Goal: Information Seeking & Learning: Learn about a topic

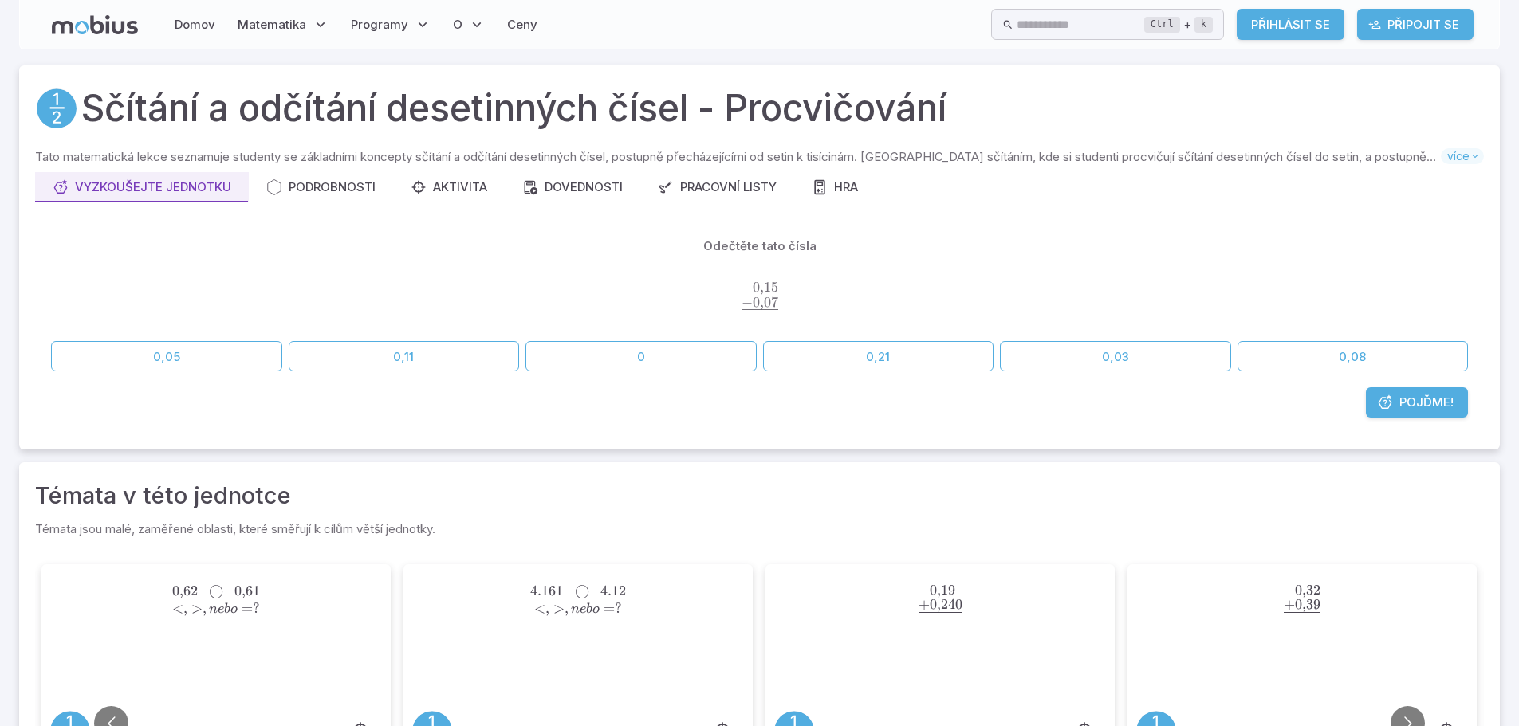
click at [1454, 409] on link "Pojďme!" at bounding box center [1417, 402] width 102 height 30
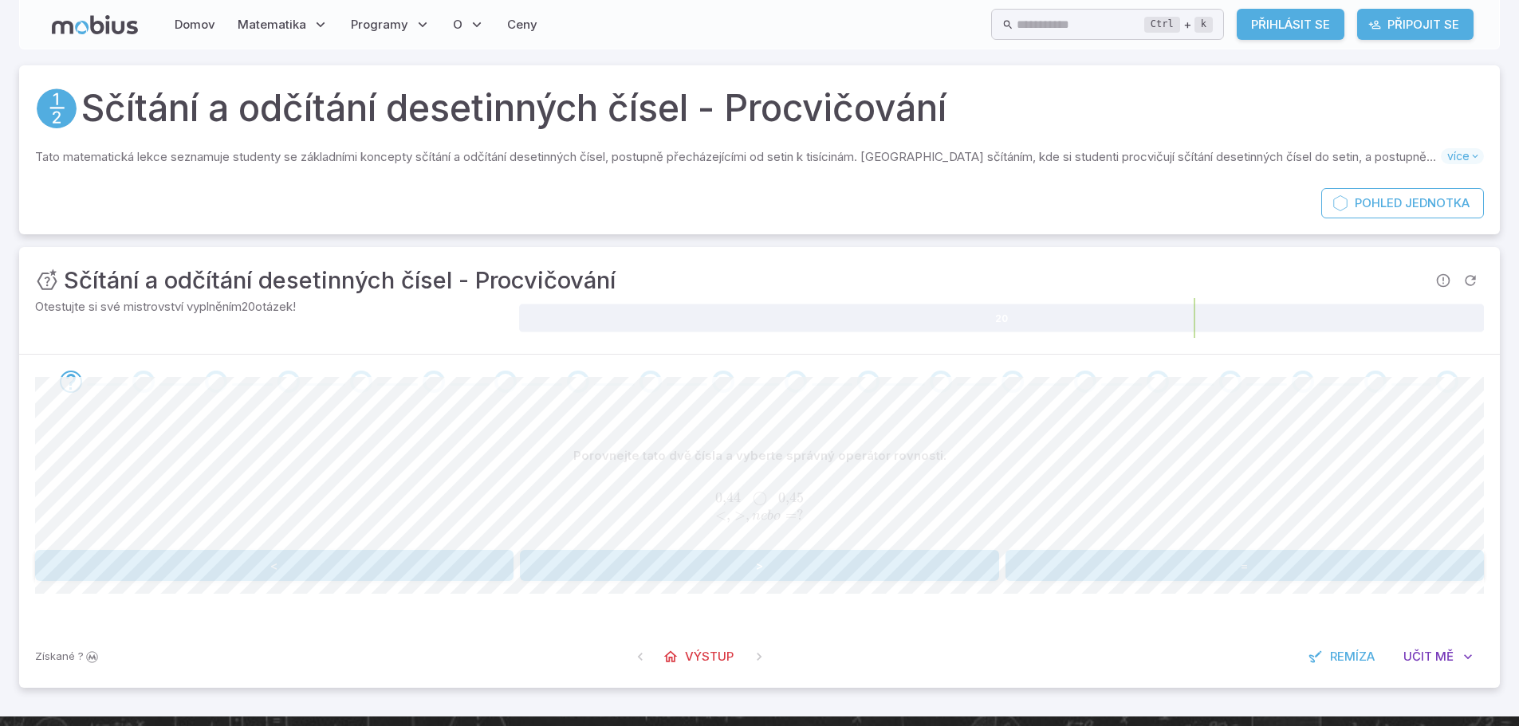
click at [1182, 592] on div "Porovnejte tato dvě čísla a vyberte správný operátor rovnosti. 0,44       ◯    …" at bounding box center [759, 517] width 1449 height 216
click at [411, 556] on button "<" at bounding box center [274, 565] width 478 height 31
click at [1060, 555] on button "0,33" at bounding box center [1123, 566] width 236 height 31
click at [458, 572] on button "1,39" at bounding box center [395, 566] width 236 height 31
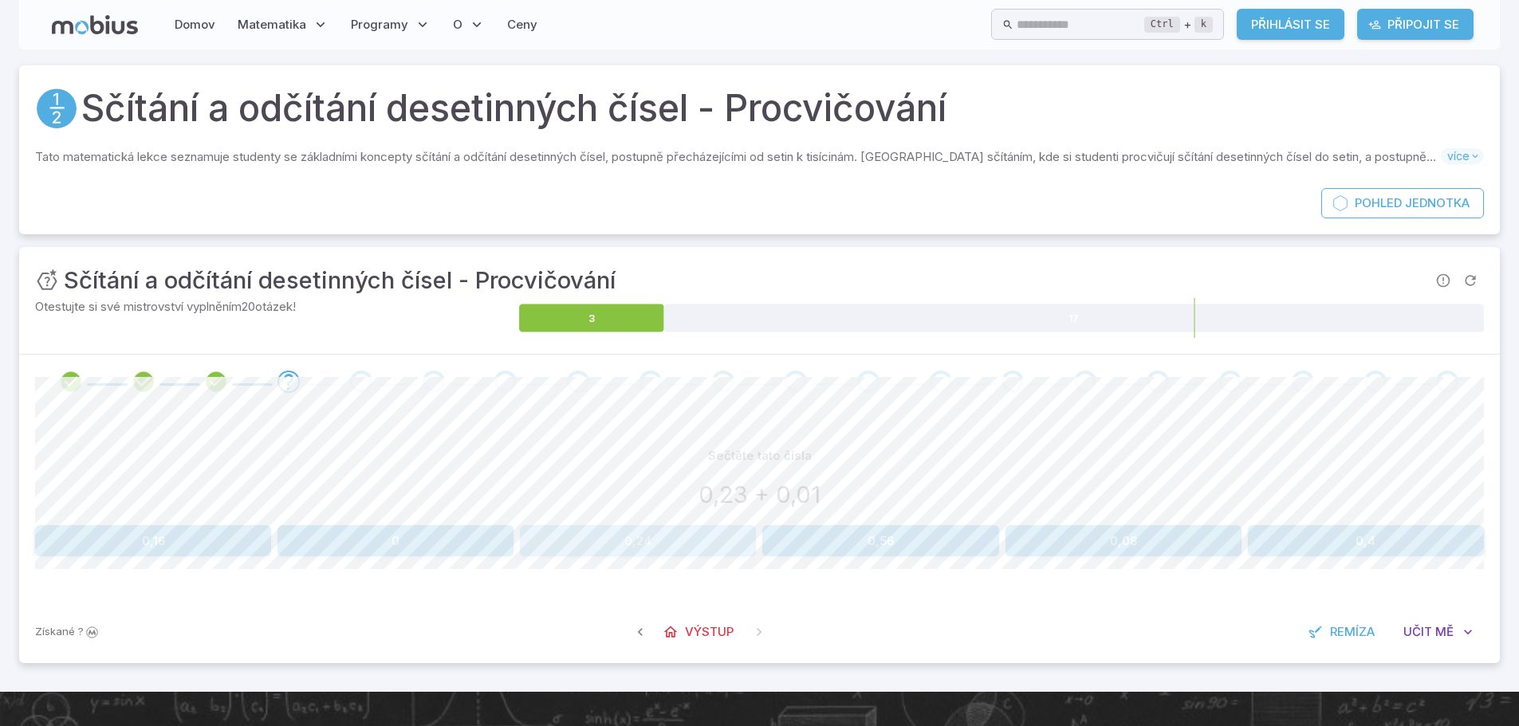
click at [702, 534] on button "0,24" at bounding box center [638, 540] width 236 height 31
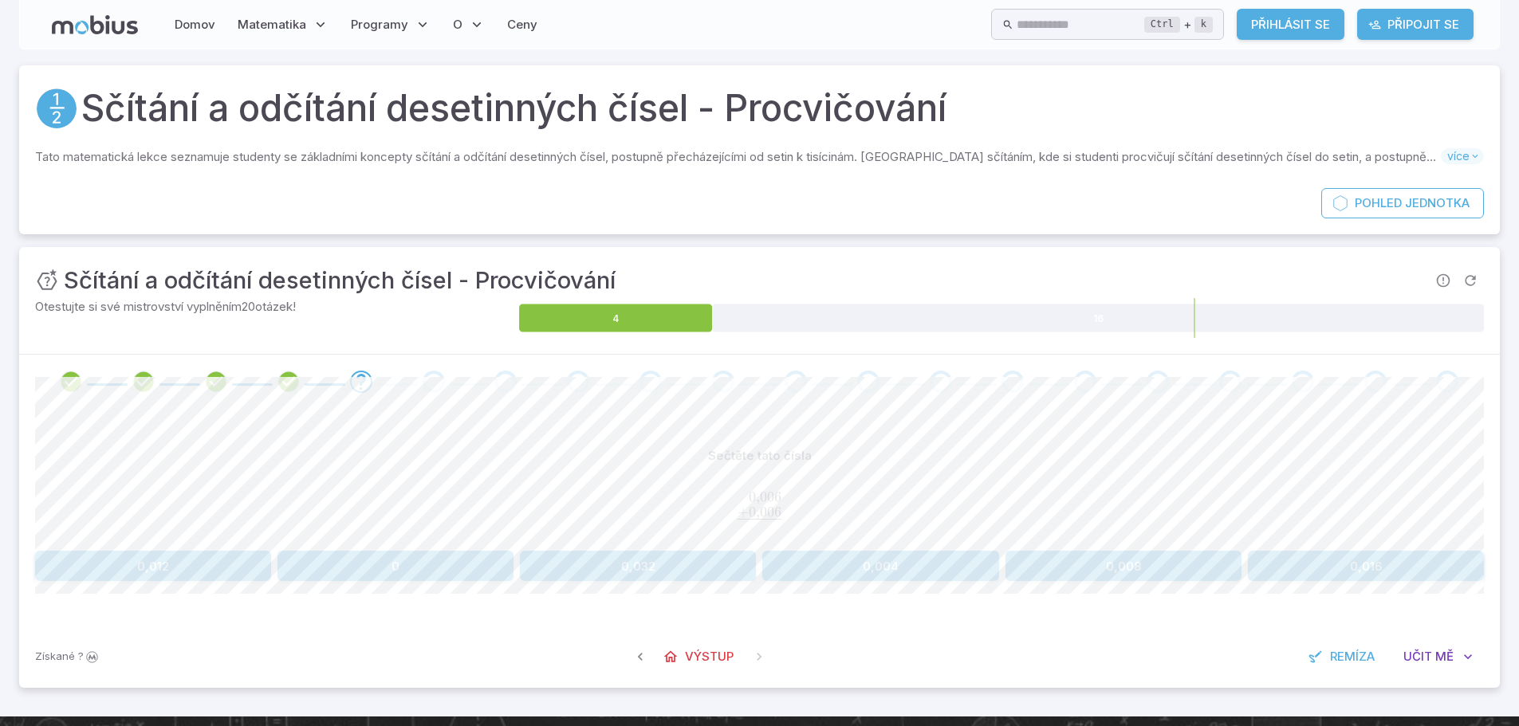
click at [1306, 564] on button "0,016" at bounding box center [1366, 566] width 236 height 31
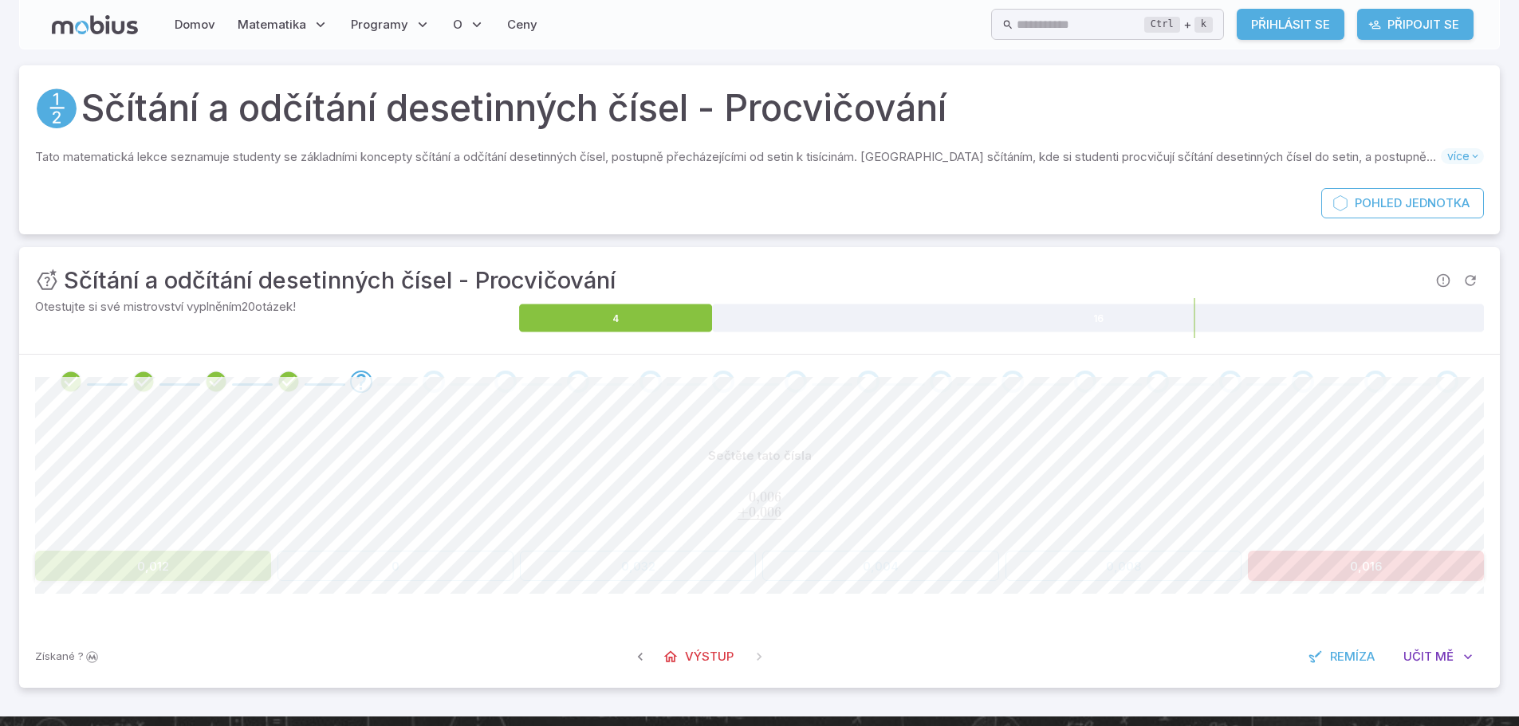
click at [231, 564] on button "0,012" at bounding box center [153, 566] width 236 height 31
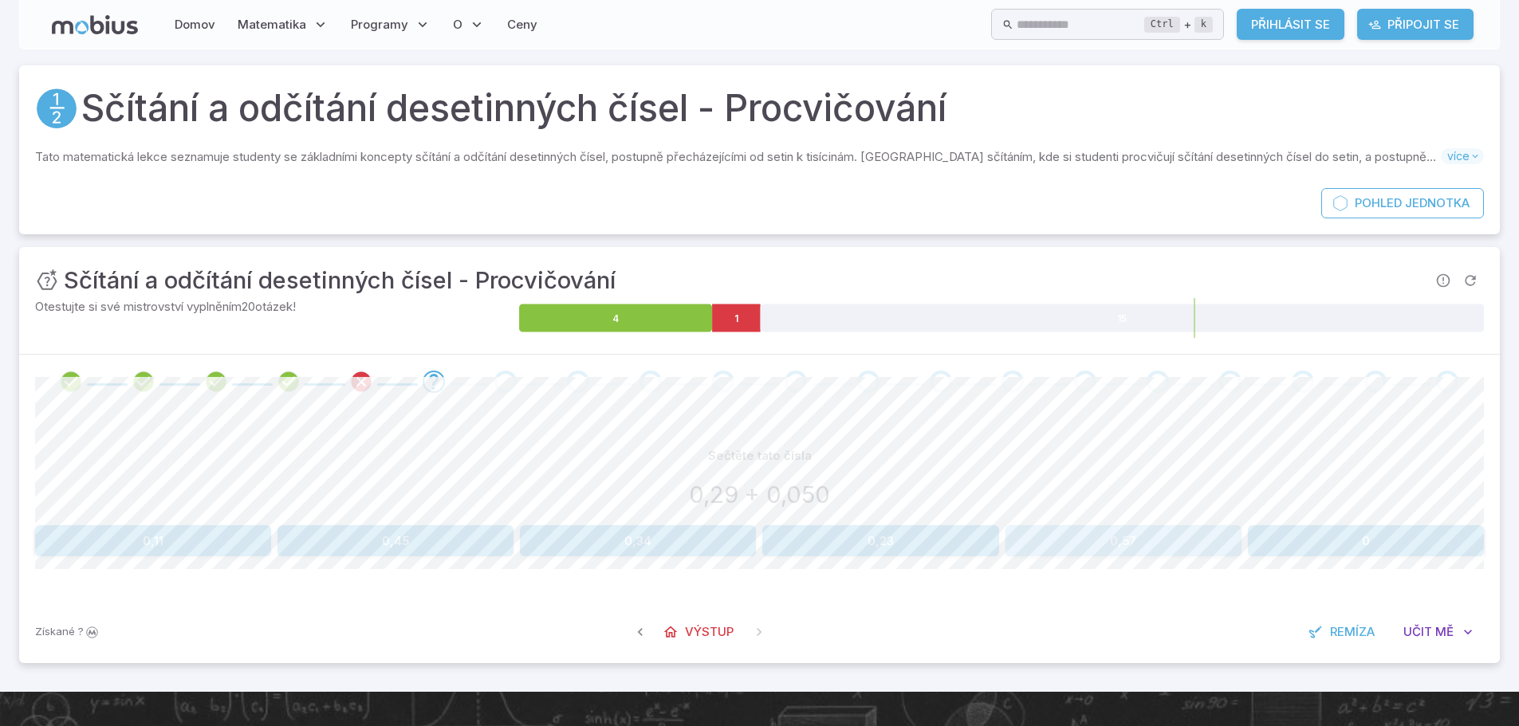
click at [1046, 538] on button "0,57" at bounding box center [1123, 540] width 236 height 31
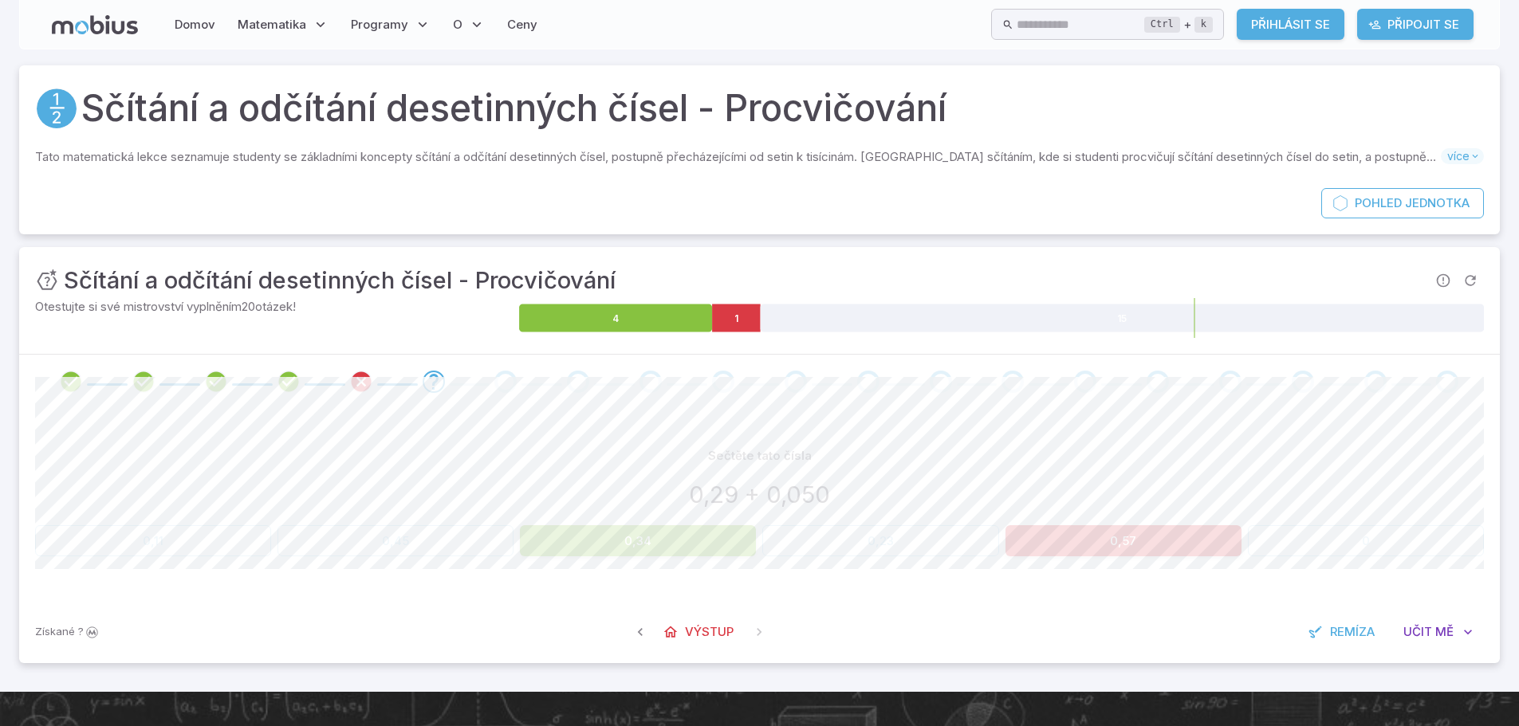
click at [698, 544] on button "0,34" at bounding box center [638, 540] width 236 height 31
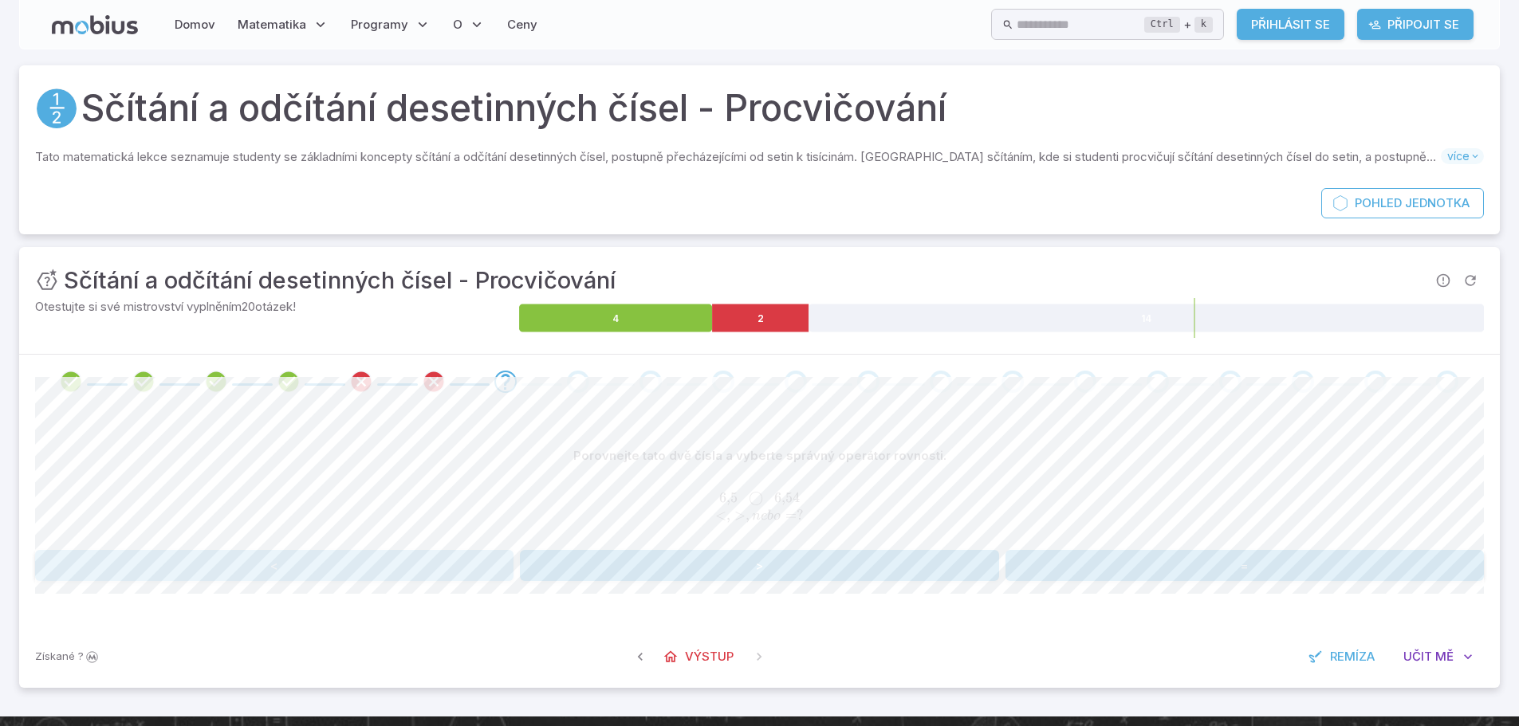
click at [453, 556] on button "<" at bounding box center [274, 565] width 478 height 31
click at [356, 569] on button "<" at bounding box center [274, 565] width 478 height 31
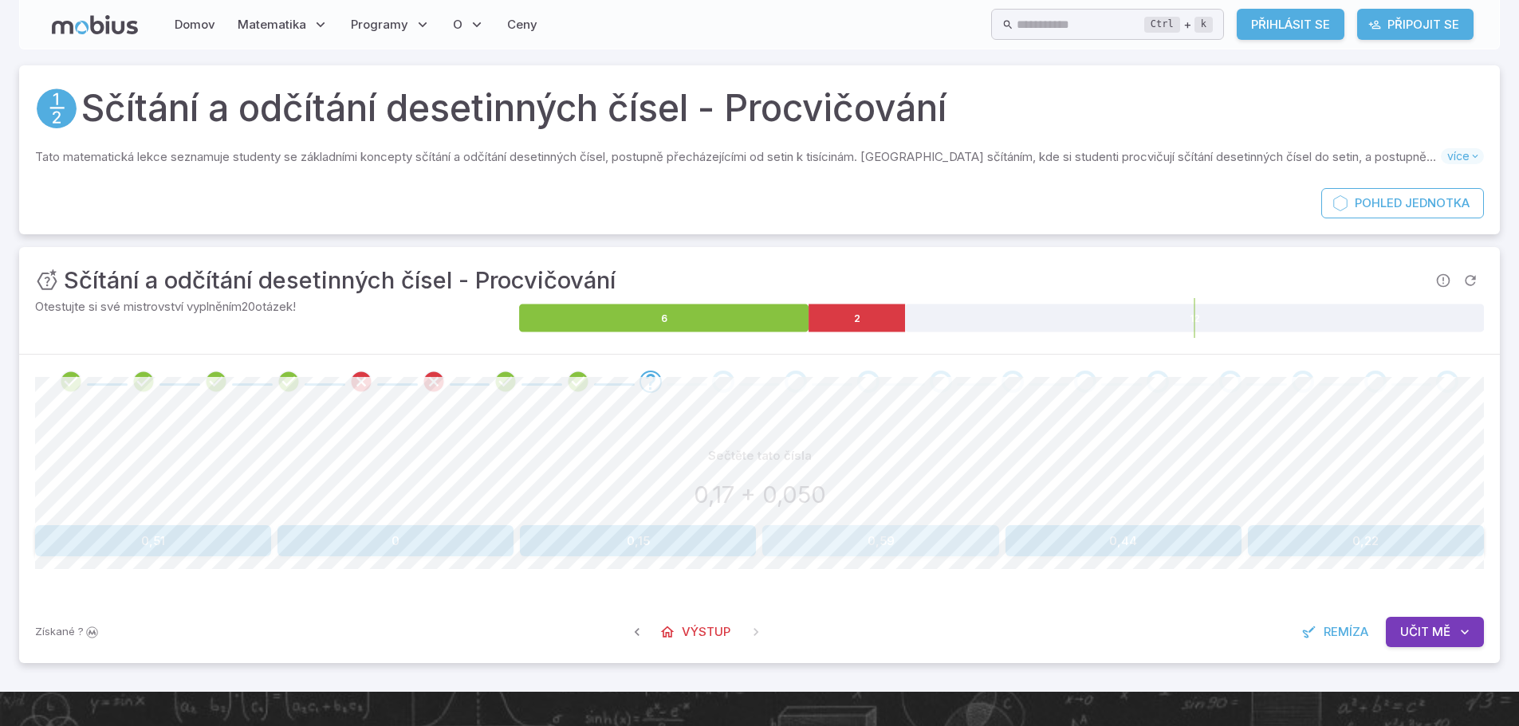
click at [942, 527] on button "0,59" at bounding box center [880, 540] width 236 height 31
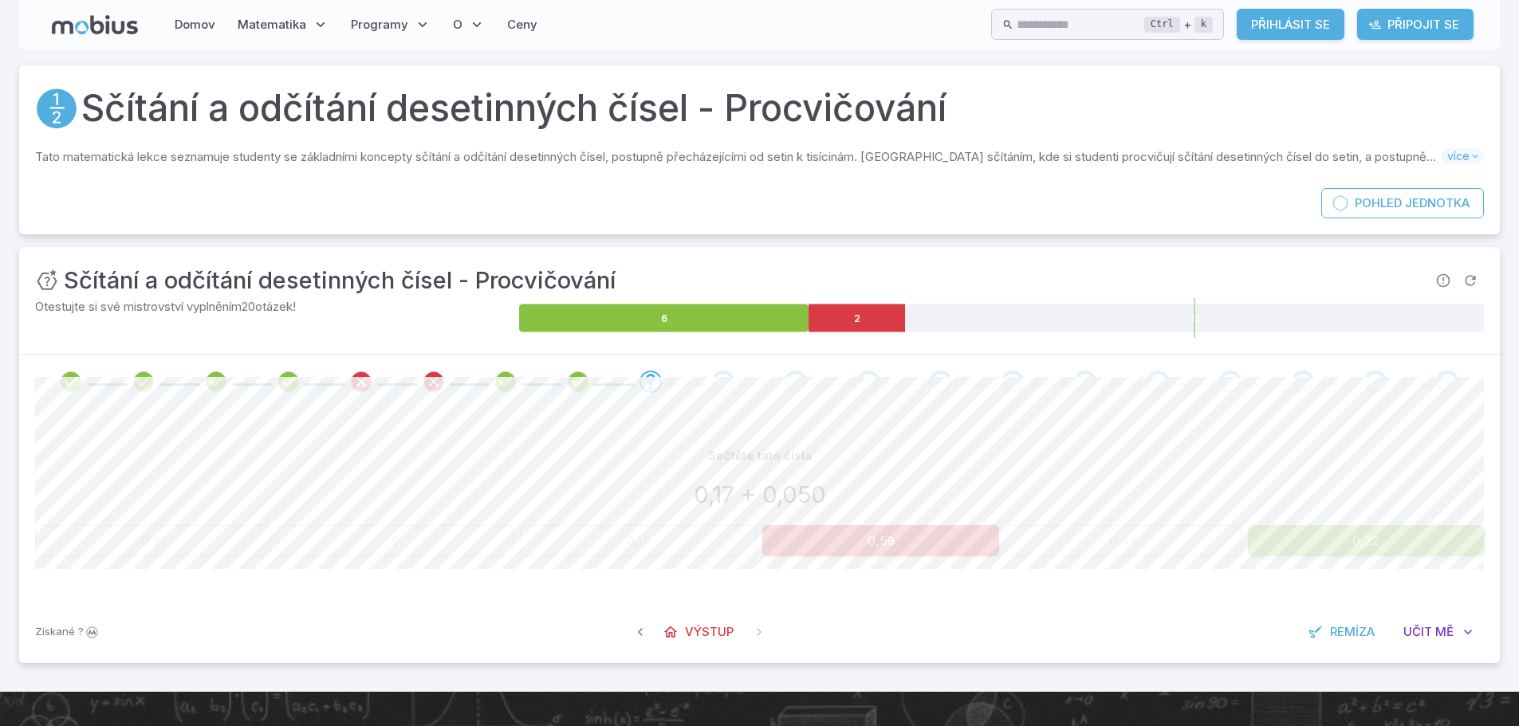
click at [1334, 530] on button "0,22" at bounding box center [1366, 540] width 236 height 31
click at [1339, 531] on button "0,22" at bounding box center [1366, 540] width 236 height 31
drag, startPoint x: 1347, startPoint y: 524, endPoint x: 1398, endPoint y: 524, distance: 51.0
click at [1354, 529] on button "0,22" at bounding box center [1366, 540] width 236 height 31
drag, startPoint x: 1398, startPoint y: 524, endPoint x: 1304, endPoint y: 574, distance: 105.9
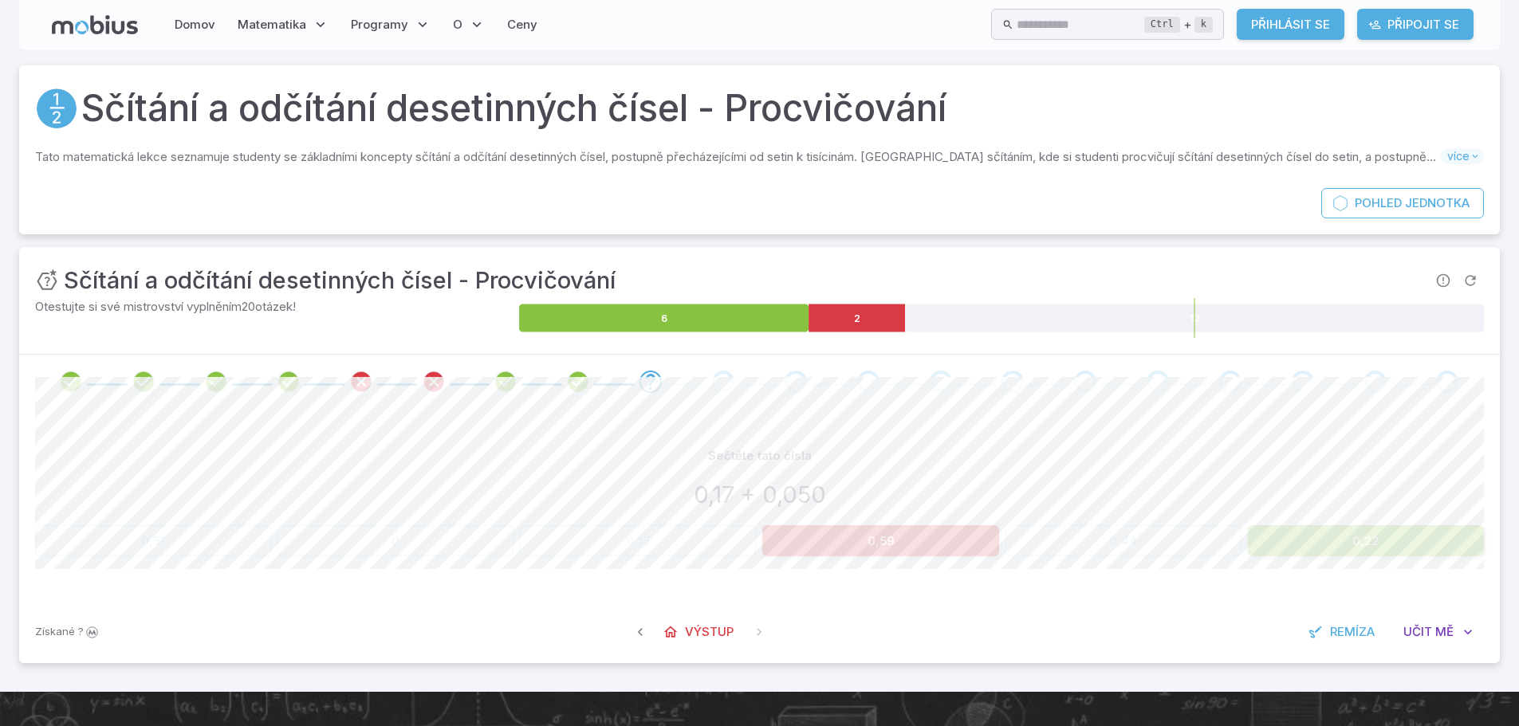
click at [1344, 498] on div "Sečtěte tato čísla 0,17 + 0,050 0,51 0 0,15 0,59 0,44 0,22" at bounding box center [759, 499] width 1449 height 116
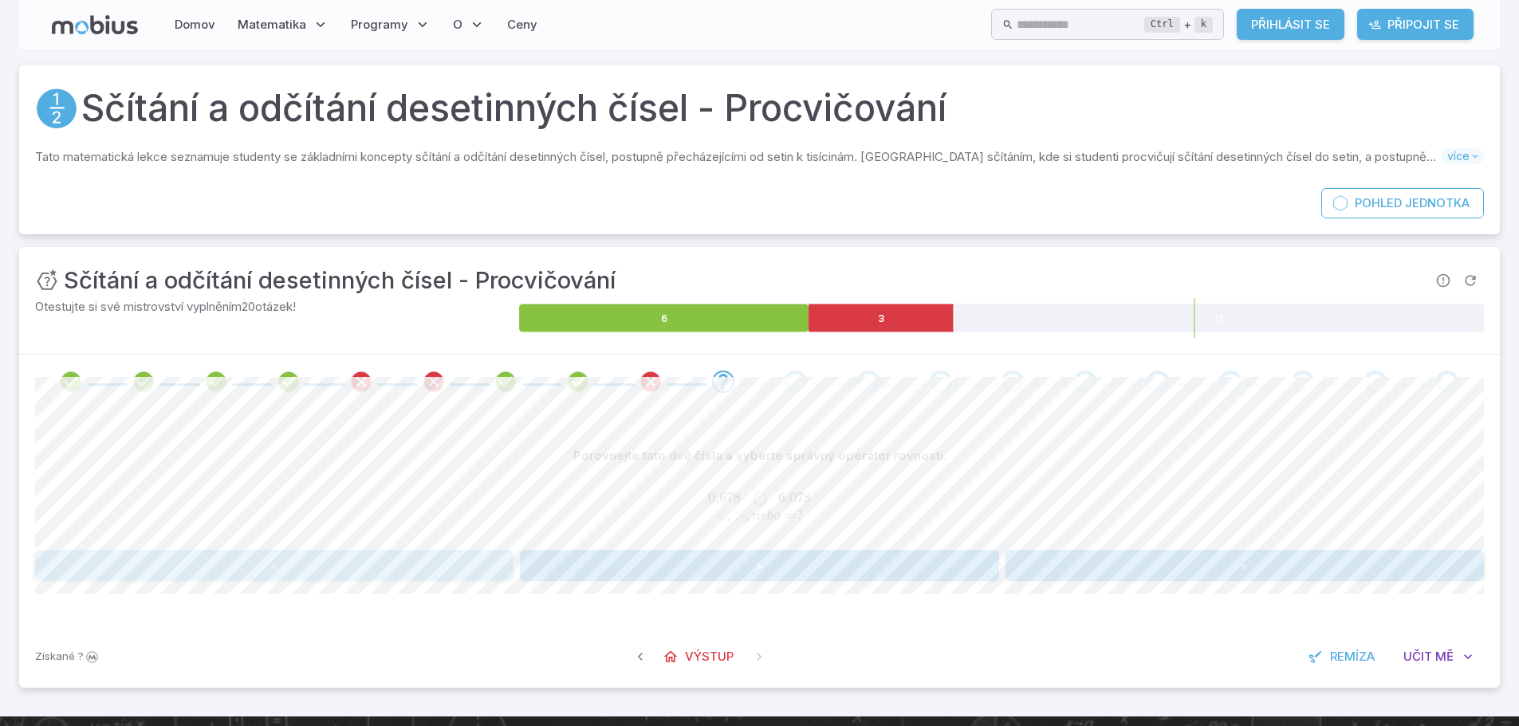
click at [448, 568] on button "<" at bounding box center [274, 565] width 478 height 31
click at [1068, 570] on button "0,14" at bounding box center [1123, 566] width 236 height 31
click at [583, 560] on button ">" at bounding box center [759, 565] width 478 height 31
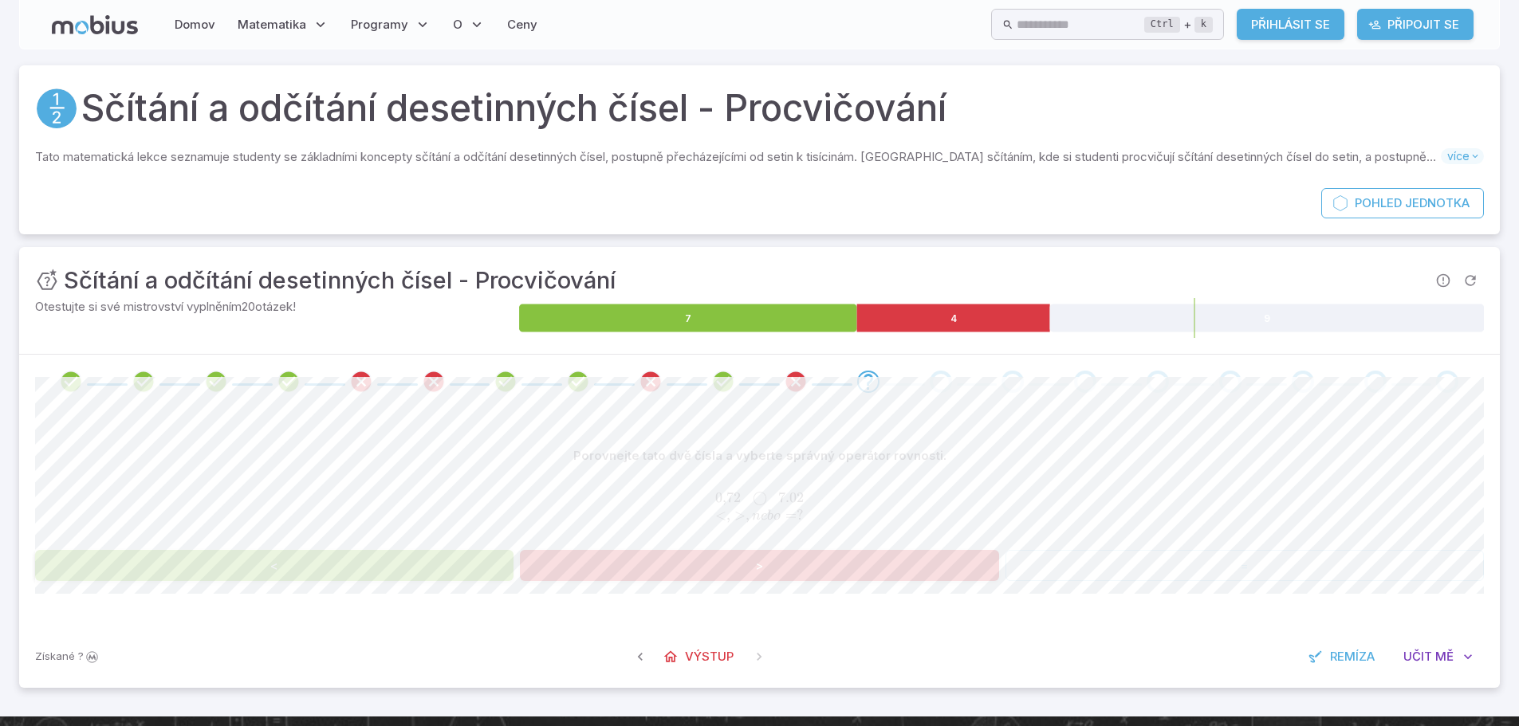
click at [453, 565] on button "<" at bounding box center [274, 565] width 478 height 31
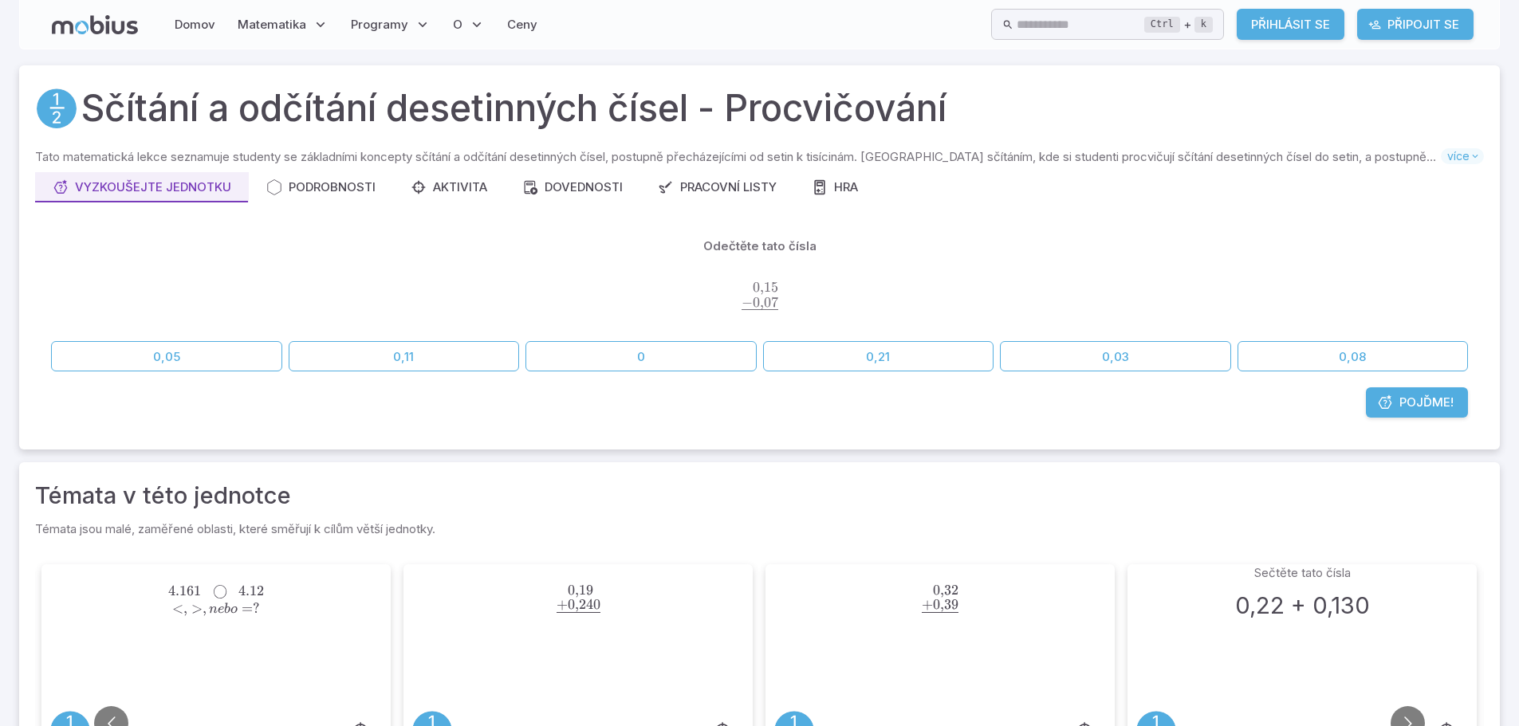
click at [1424, 412] on link "Pojďme!" at bounding box center [1417, 402] width 102 height 30
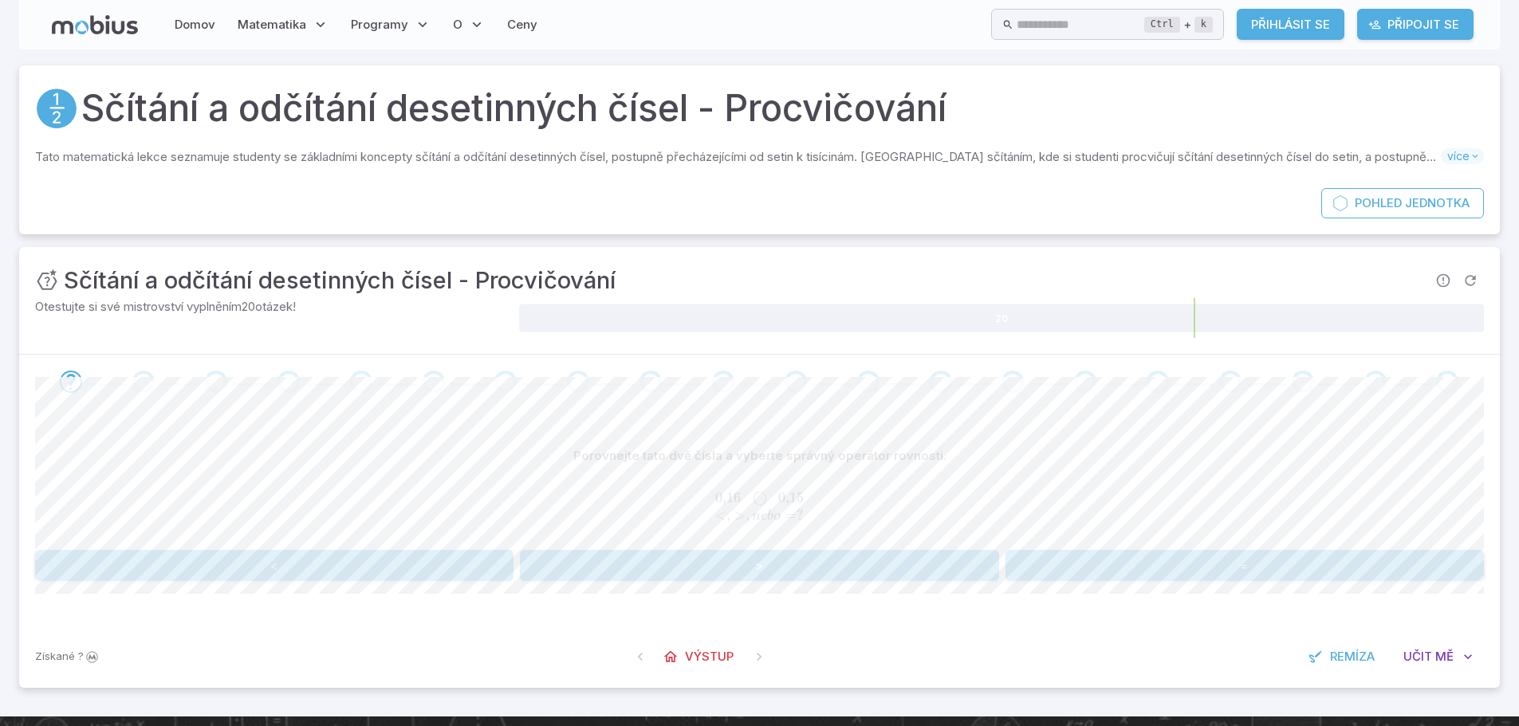
click at [616, 568] on button ">" at bounding box center [759, 565] width 478 height 31
click at [191, 560] on button "0,31" at bounding box center [153, 566] width 236 height 31
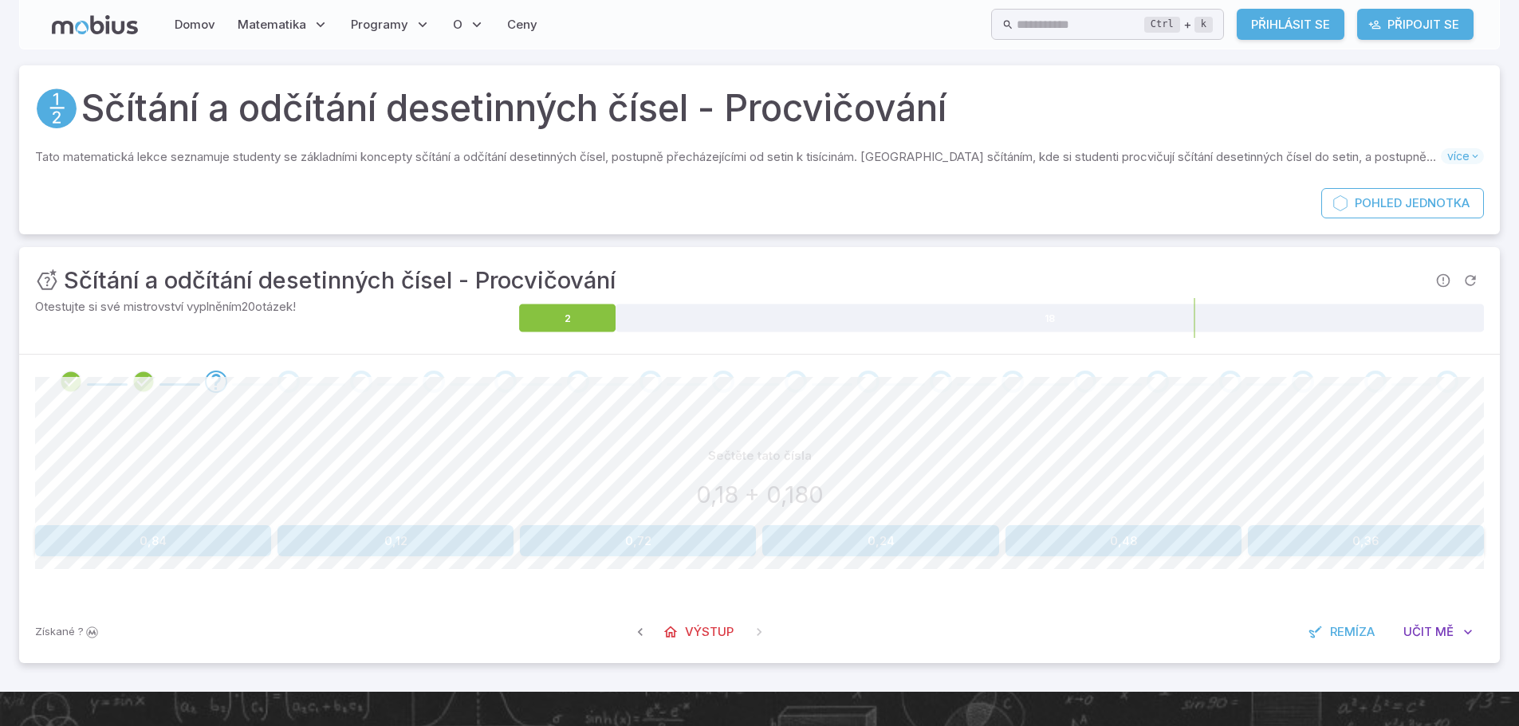
click at [658, 556] on button "0,72" at bounding box center [638, 540] width 236 height 31
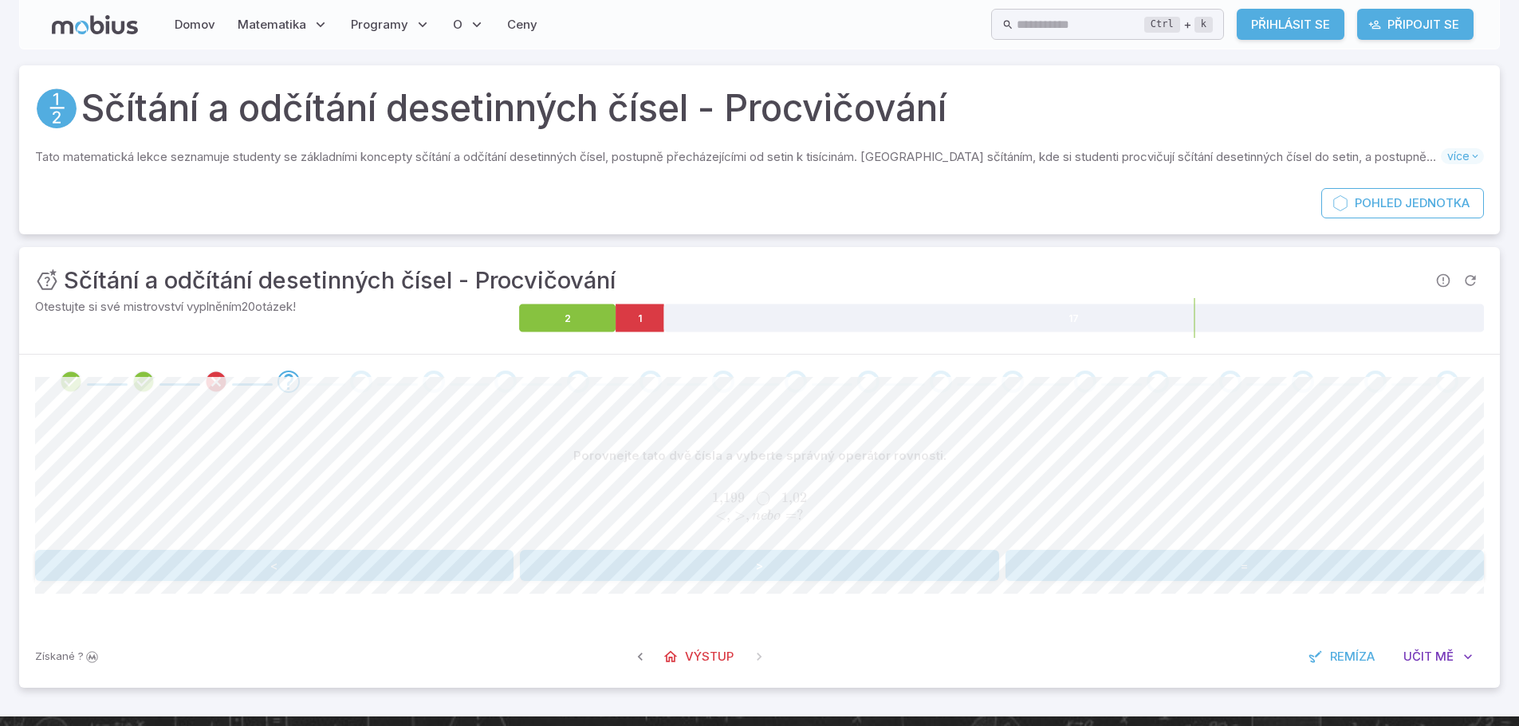
click at [638, 564] on button ">" at bounding box center [759, 565] width 478 height 31
click at [424, 558] on button "<" at bounding box center [274, 565] width 478 height 31
click at [659, 567] on button "0,41" at bounding box center [638, 566] width 236 height 31
click at [898, 568] on button "0,006" at bounding box center [880, 566] width 236 height 31
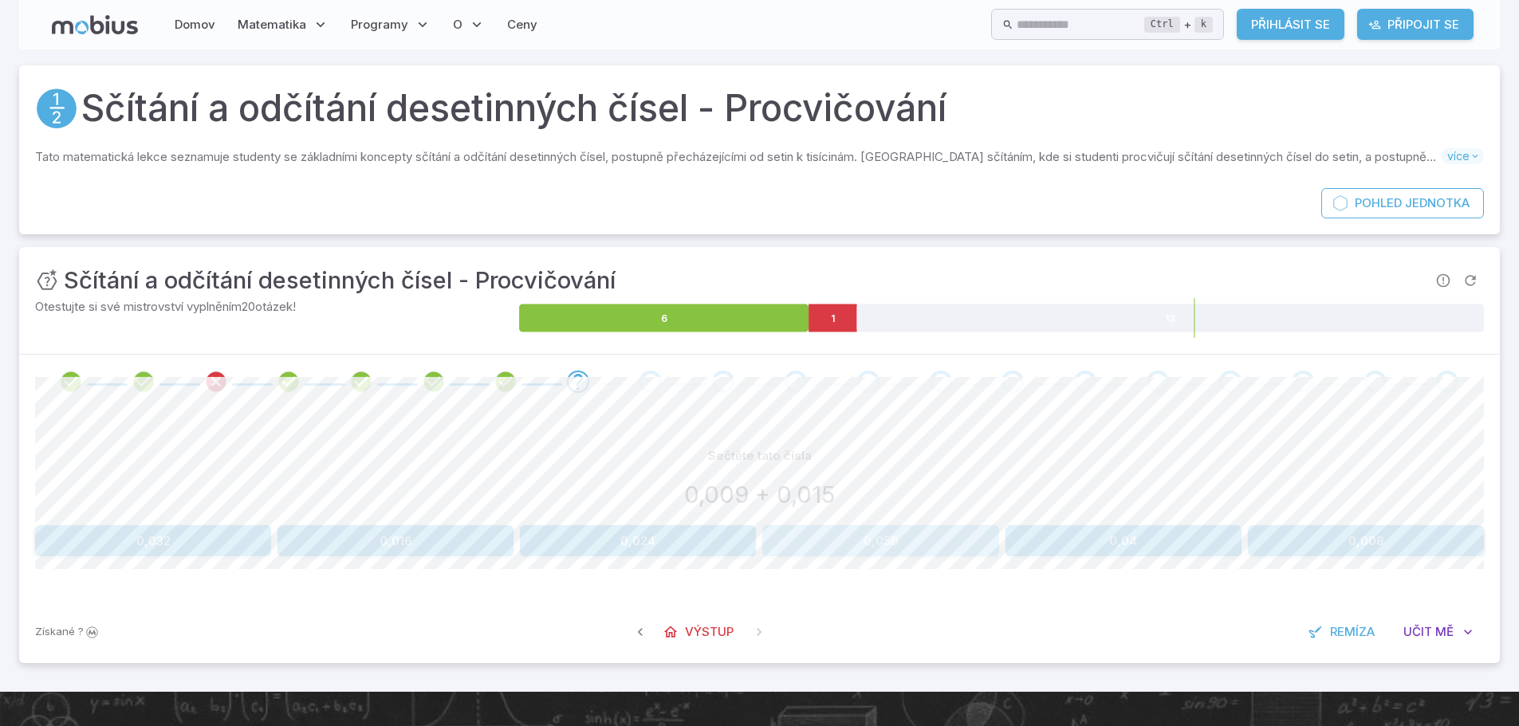
click at [799, 534] on button "0,056" at bounding box center [880, 540] width 236 height 31
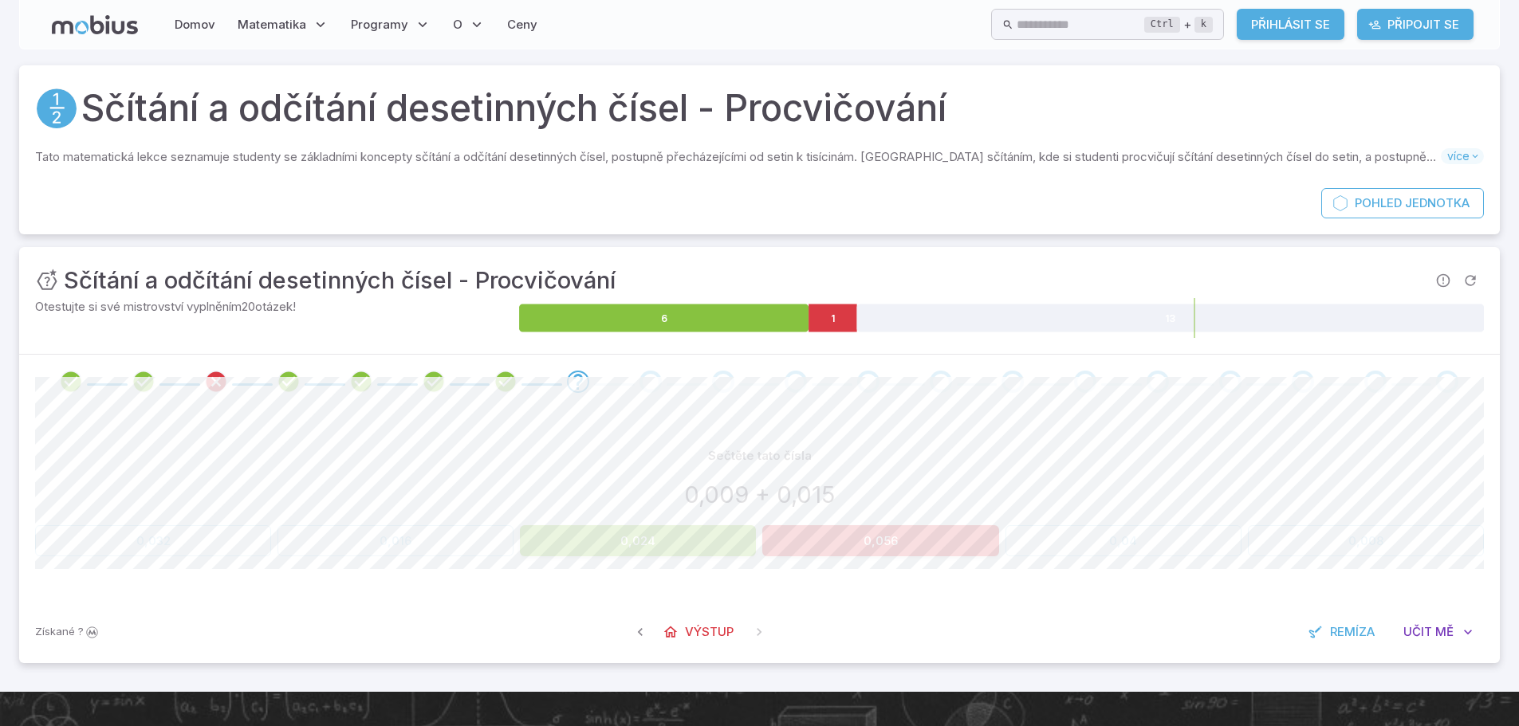
click at [719, 541] on button "0,024" at bounding box center [638, 540] width 236 height 31
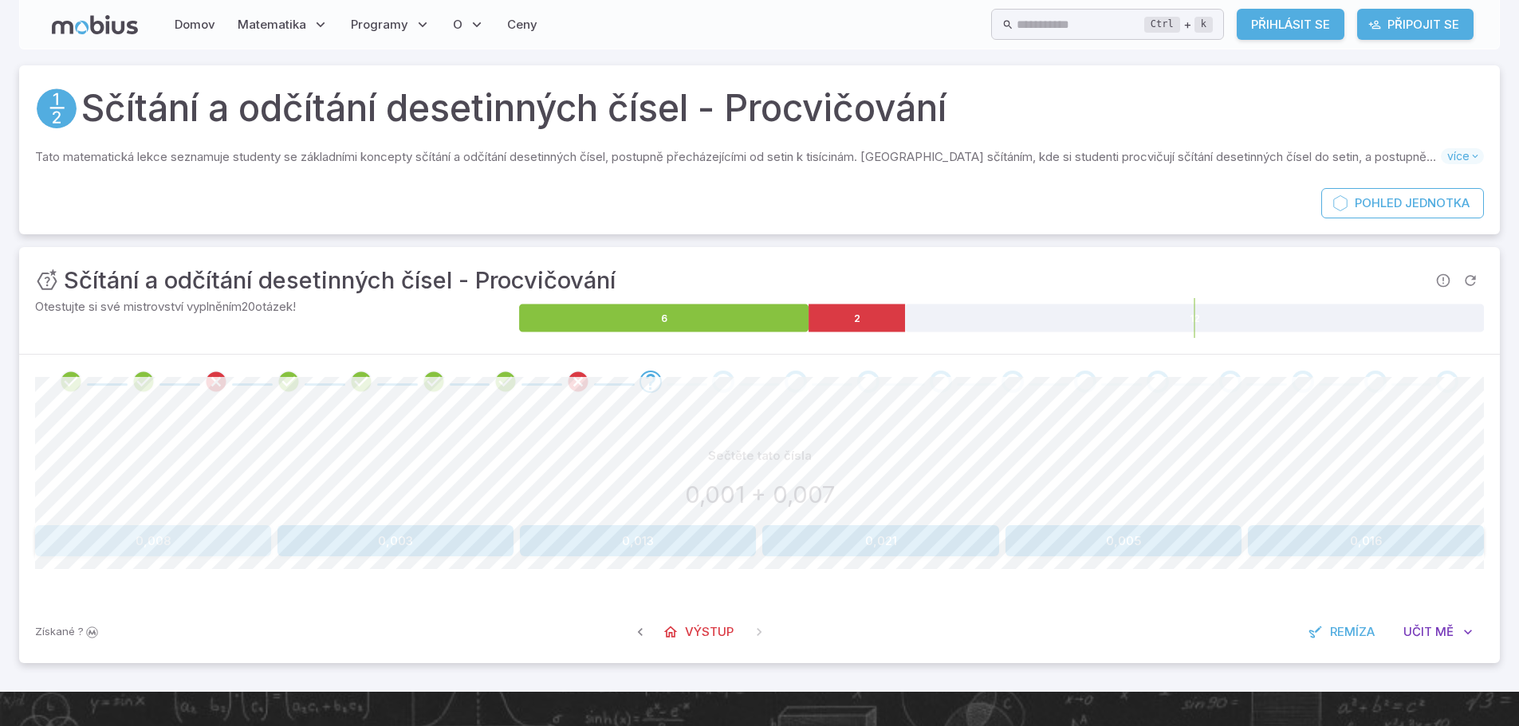
click at [228, 539] on button "0,008" at bounding box center [153, 540] width 236 height 31
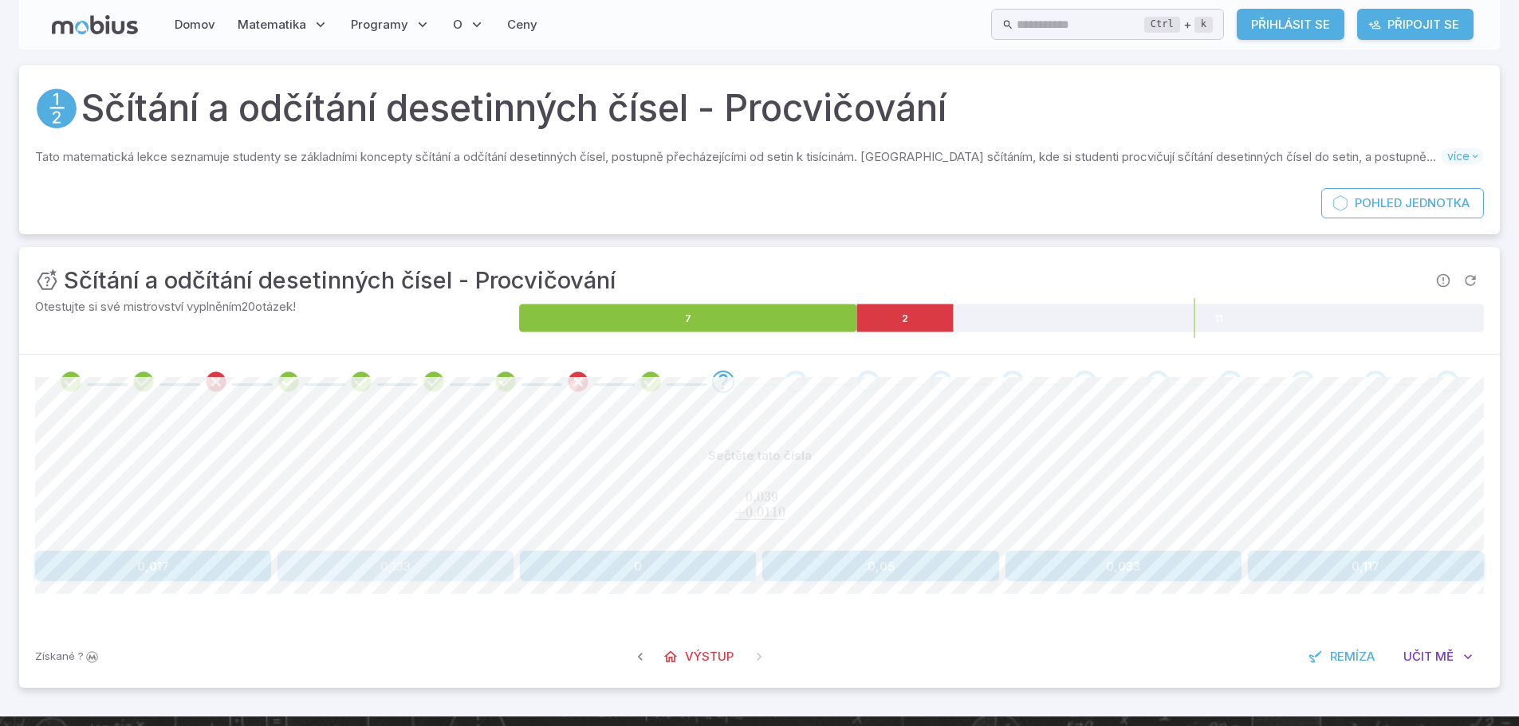
click at [303, 563] on button "0,133" at bounding box center [395, 566] width 236 height 31
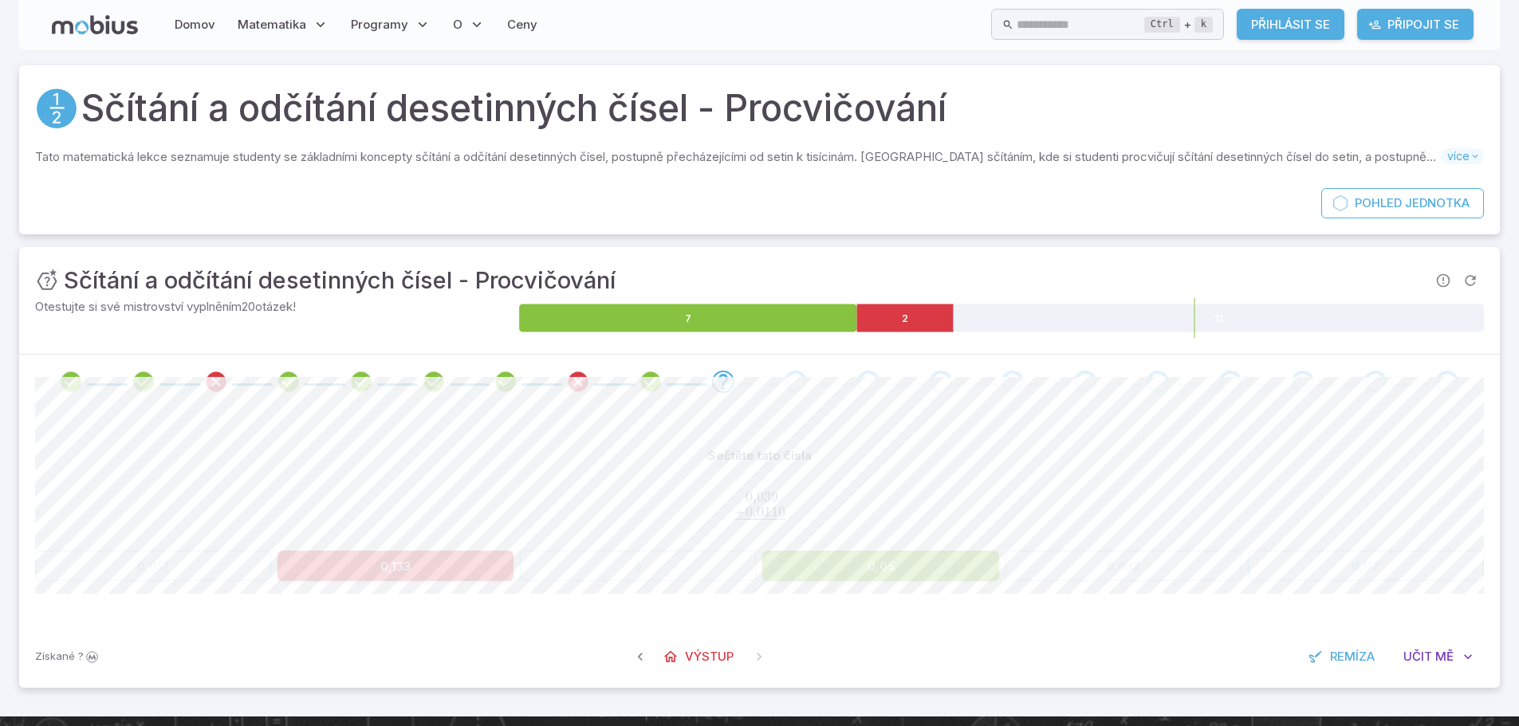
click at [800, 562] on button "0,05" at bounding box center [880, 566] width 236 height 31
drag, startPoint x: 807, startPoint y: 562, endPoint x: 819, endPoint y: 566, distance: 12.6
click at [811, 564] on button "0,05" at bounding box center [880, 566] width 236 height 31
click at [819, 566] on button "0,05" at bounding box center [880, 566] width 236 height 31
click at [820, 566] on button "0,05" at bounding box center [880, 566] width 236 height 31
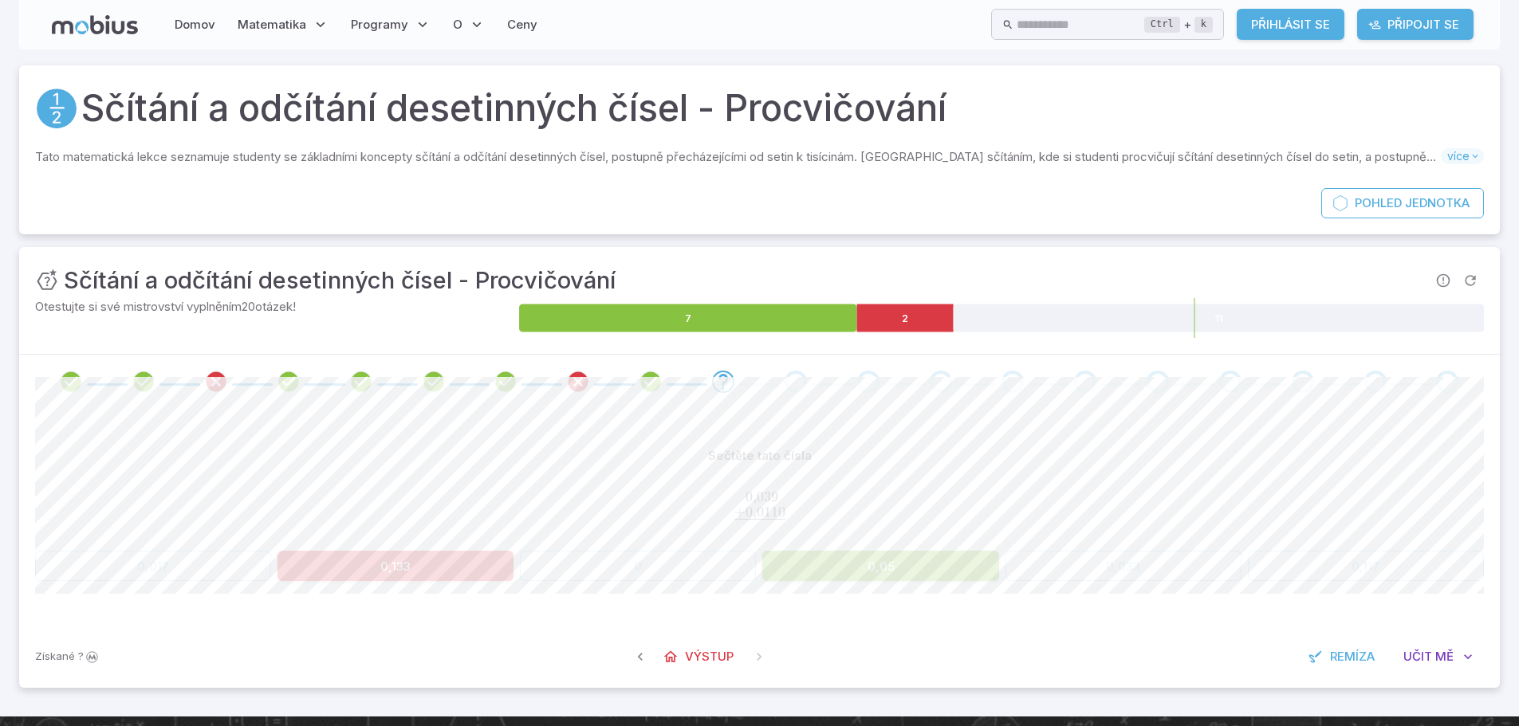
click at [820, 566] on button "0,05" at bounding box center [880, 566] width 236 height 31
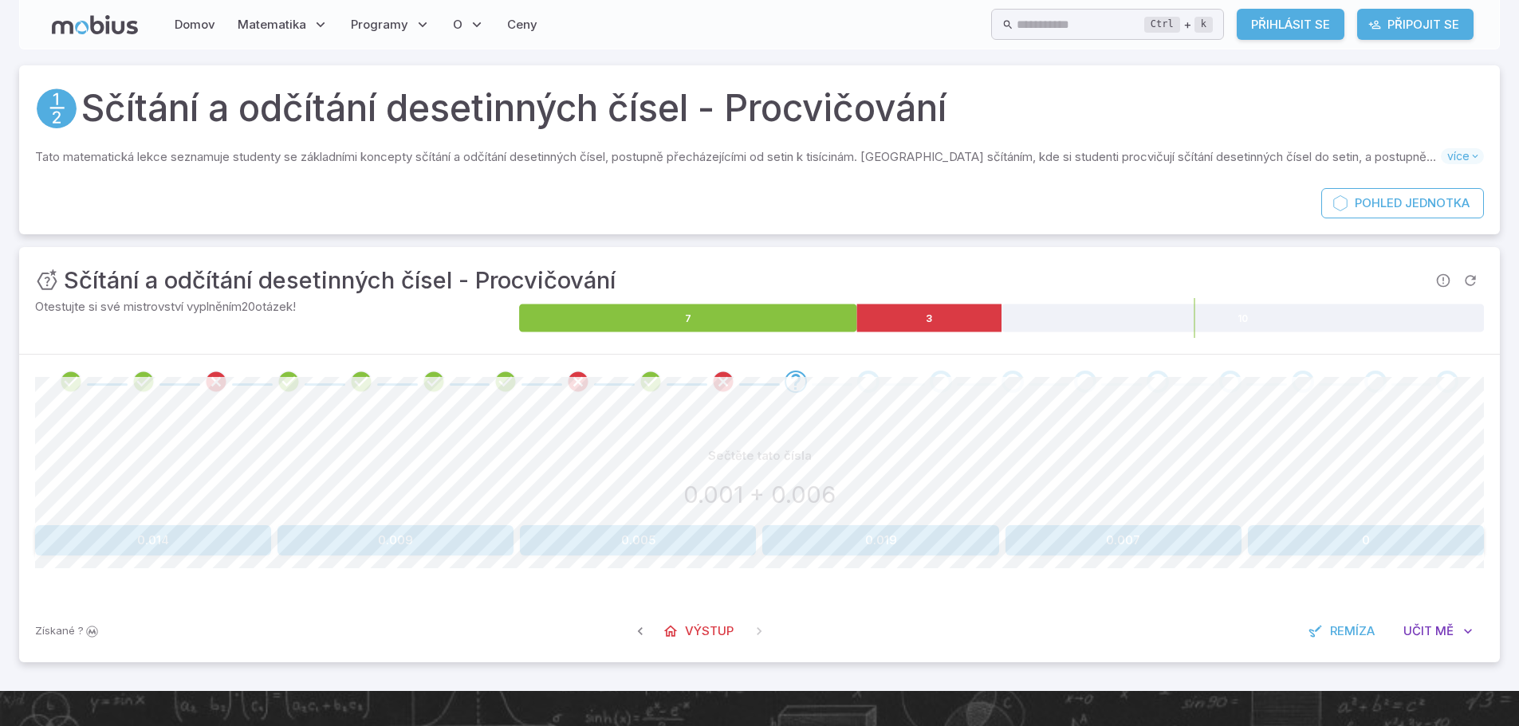
click at [811, 567] on div "Sečtěte tato čísla 0.001 + 0.006 0.014 0.009 0.005 0.019 0.007 0 Akce plátna 10…" at bounding box center [759, 504] width 1449 height 191
click at [1165, 547] on button "0,007" at bounding box center [1123, 540] width 236 height 31
click at [1347, 540] on button "0,013" at bounding box center [1366, 540] width 236 height 31
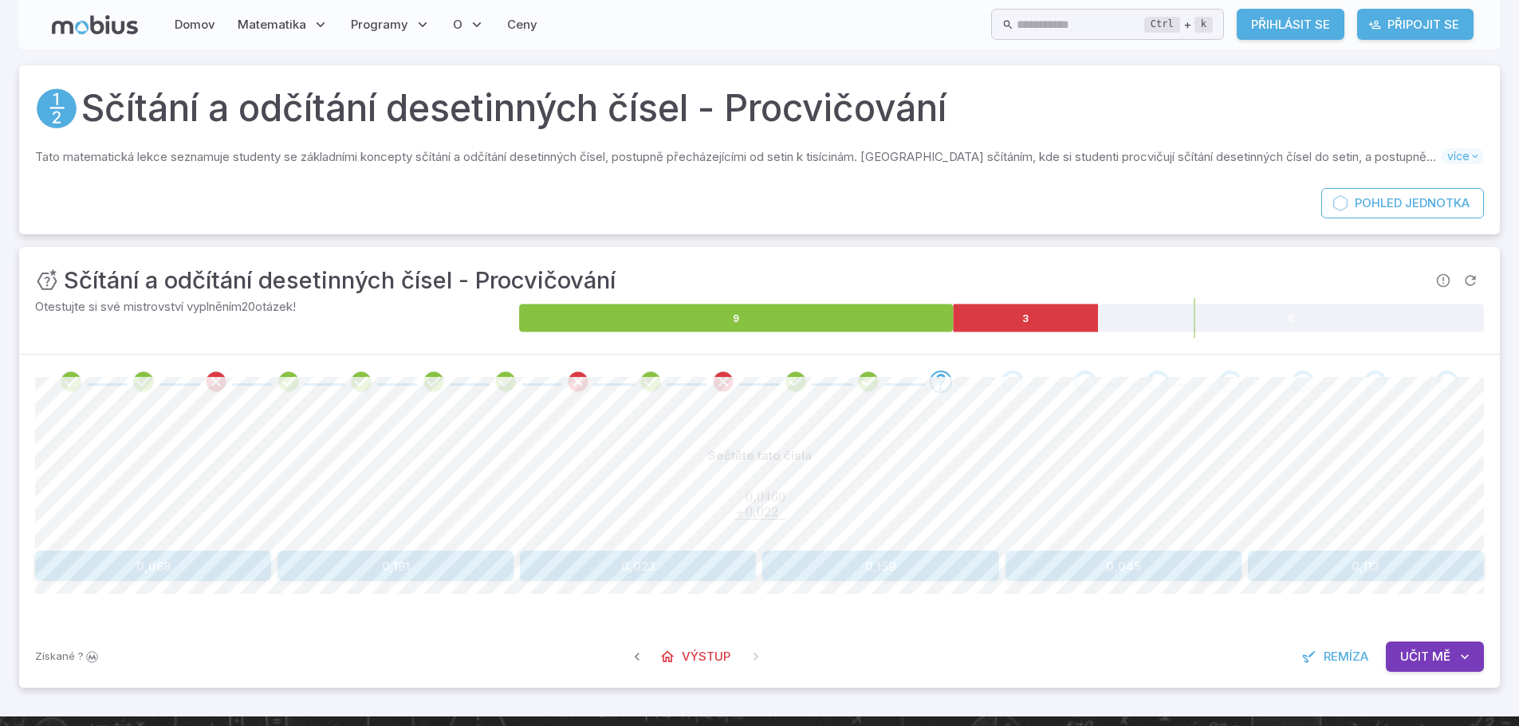
click at [455, 569] on button "0,181" at bounding box center [395, 566] width 236 height 31
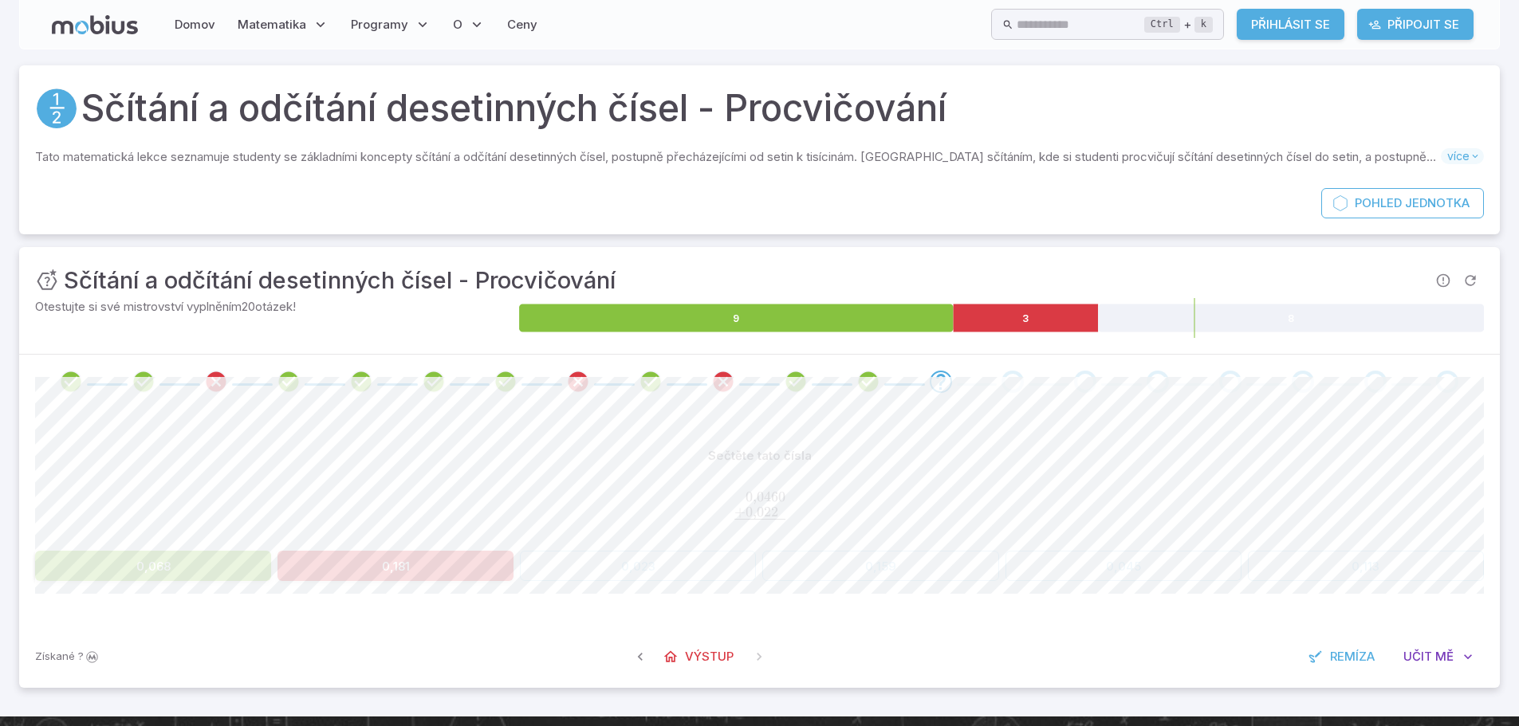
click at [224, 580] on button "0,068" at bounding box center [153, 566] width 236 height 31
click at [222, 580] on button "0,068" at bounding box center [153, 566] width 236 height 31
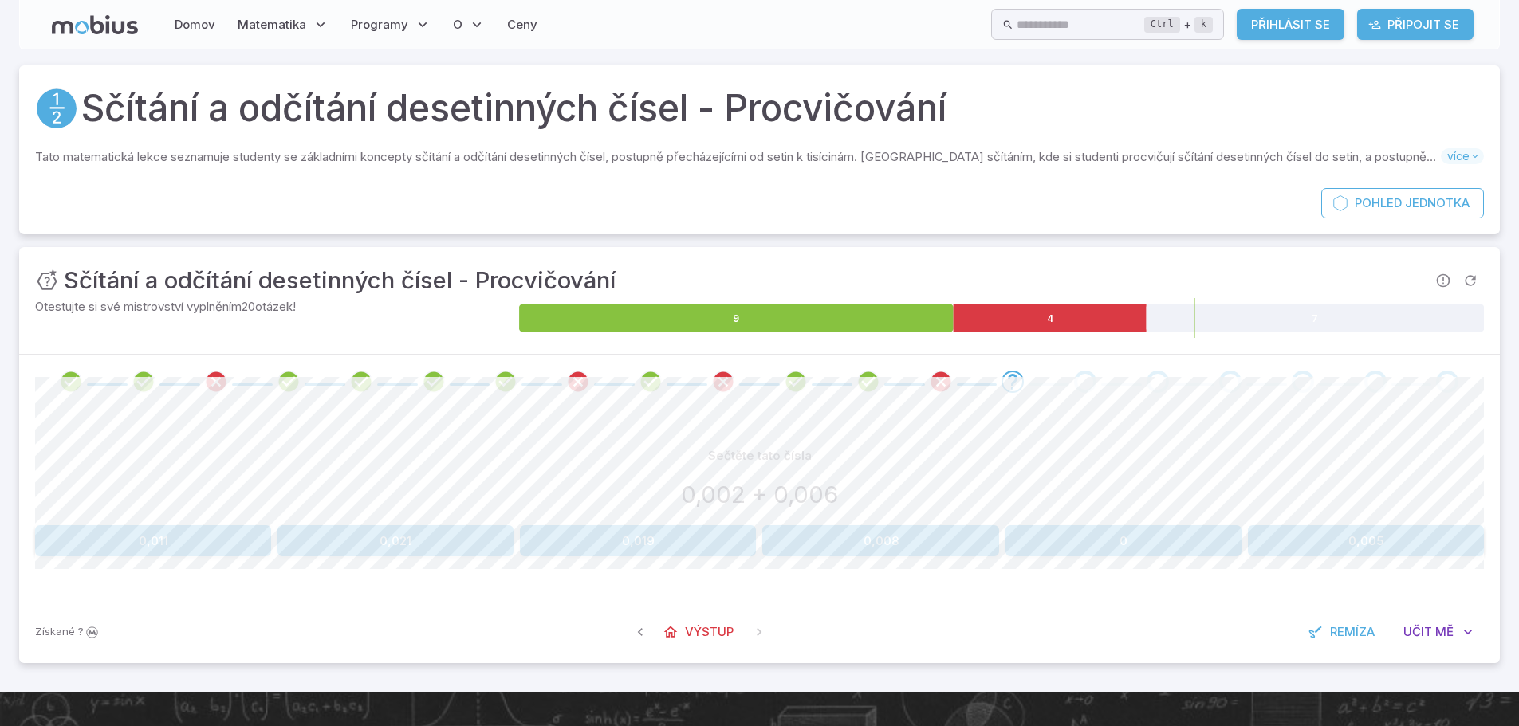
click at [916, 550] on button "0,008" at bounding box center [880, 540] width 236 height 31
click at [924, 528] on button "0,052" at bounding box center [880, 540] width 236 height 31
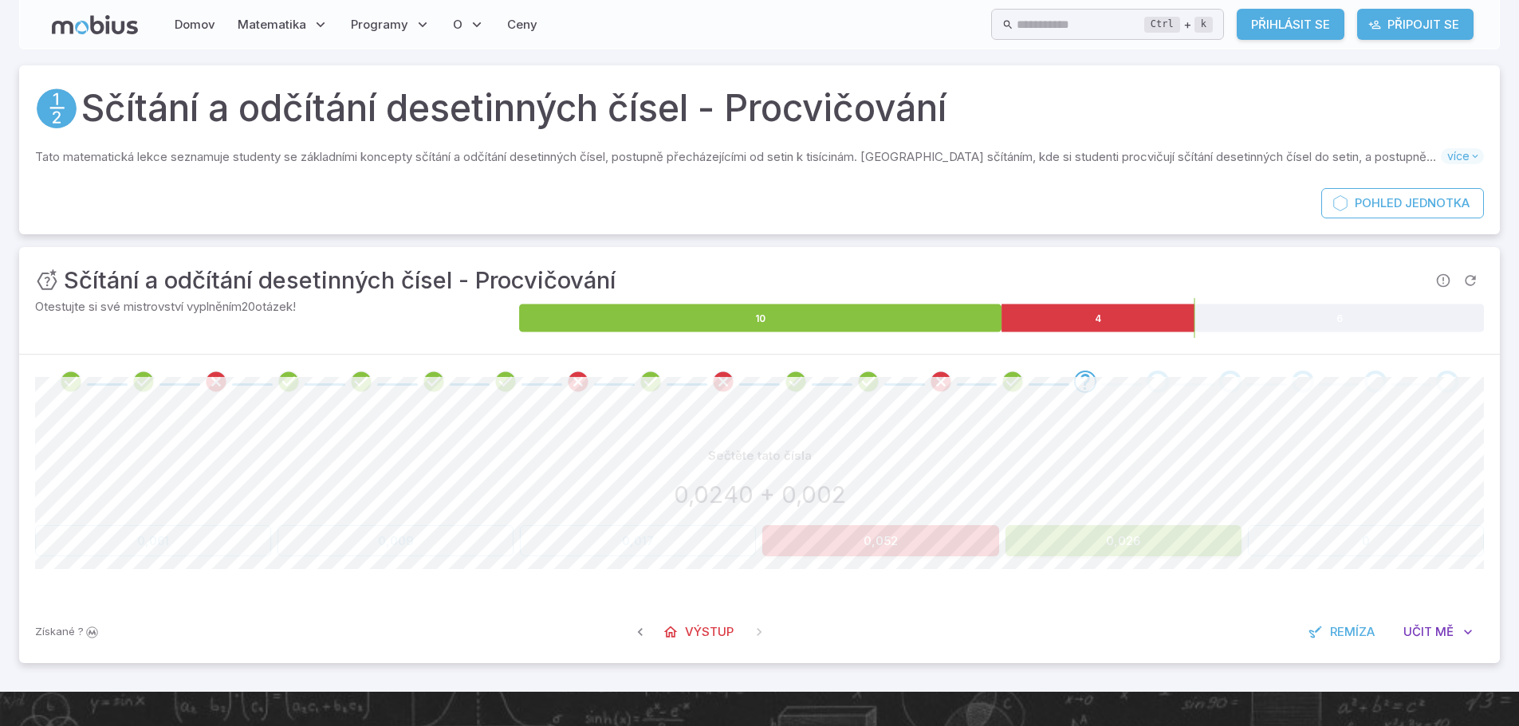
click at [1217, 562] on div "Sečtěte tato čísla 0,0240 + 0,002 0,061 0,009 0,017 0,052 0,026 0 Akce plátna 1…" at bounding box center [759, 505] width 1449 height 192
click at [1220, 562] on div "Sečtěte tato čísla 0,0240 + 0,002 0,061 0,009 0,017 0,052 0,026 0 Akce plátna 1…" at bounding box center [759, 505] width 1449 height 192
click at [1221, 561] on div "Sečtěte tato čísla 0,0240 + 0,002 0,061 0,009 0,017 0,052 0,026 0 Akce plátna 1…" at bounding box center [759, 505] width 1449 height 192
click at [1362, 715] on div "Domov Matematika 1. ročník 2. stupeň 3. ročník 4. ročník 5. ročník 6. ročník 7.…" at bounding box center [759, 463] width 1519 height 926
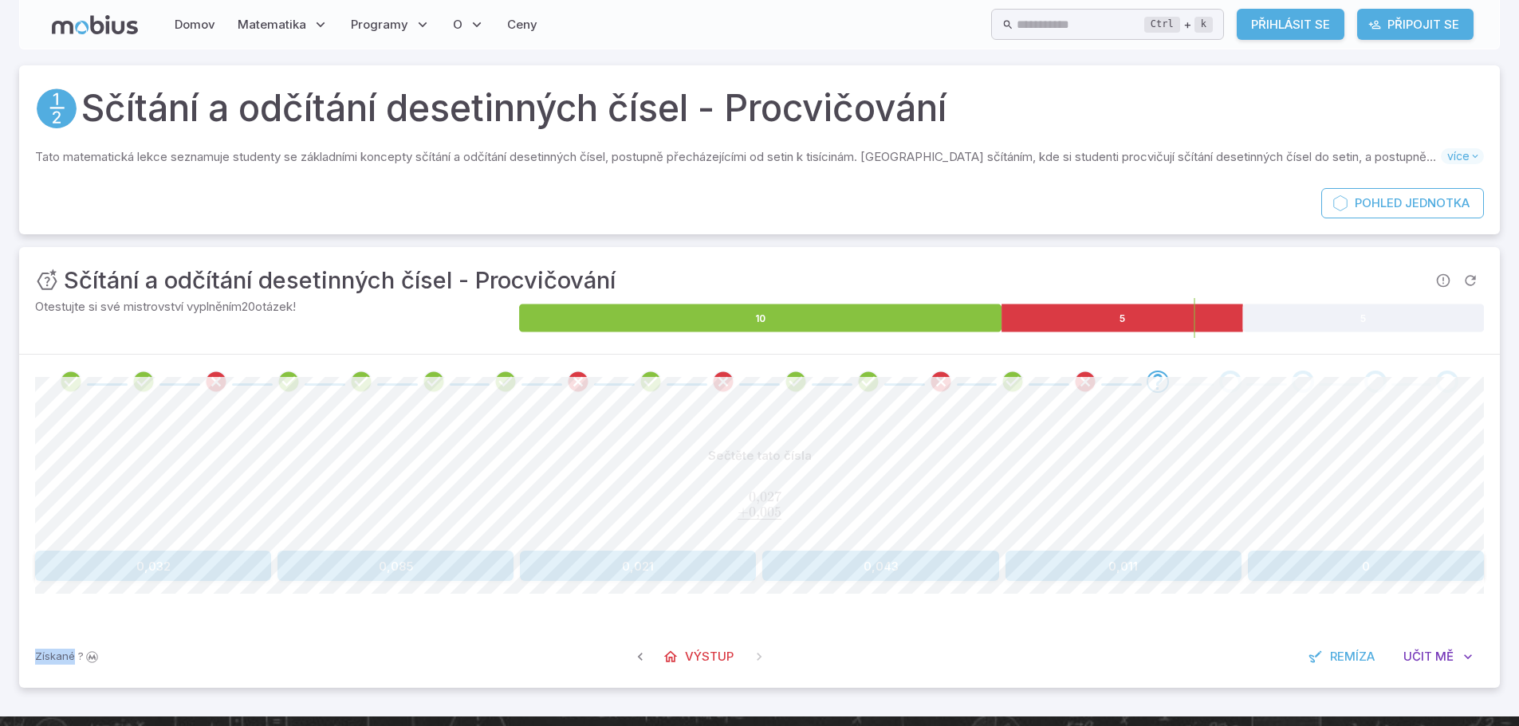
click at [1085, 561] on button "0,011" at bounding box center [1123, 566] width 236 height 31
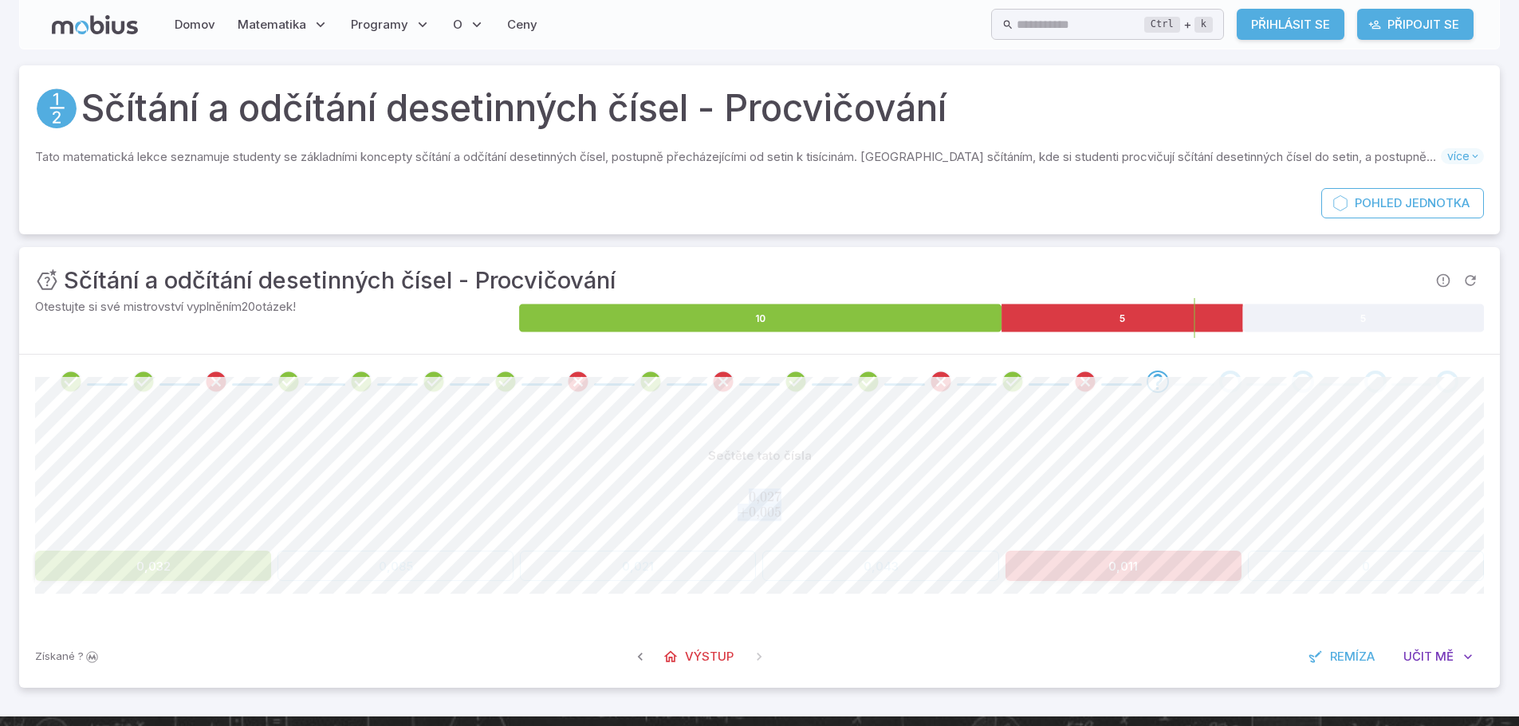
drag, startPoint x: 2, startPoint y: 524, endPoint x: 207, endPoint y: 588, distance: 214.6
click at [6, 513] on section "Sčítání a odčítání desetinných čísel - Procvičování Mezi dovednosti, které se n…" at bounding box center [759, 382] width 1519 height 667
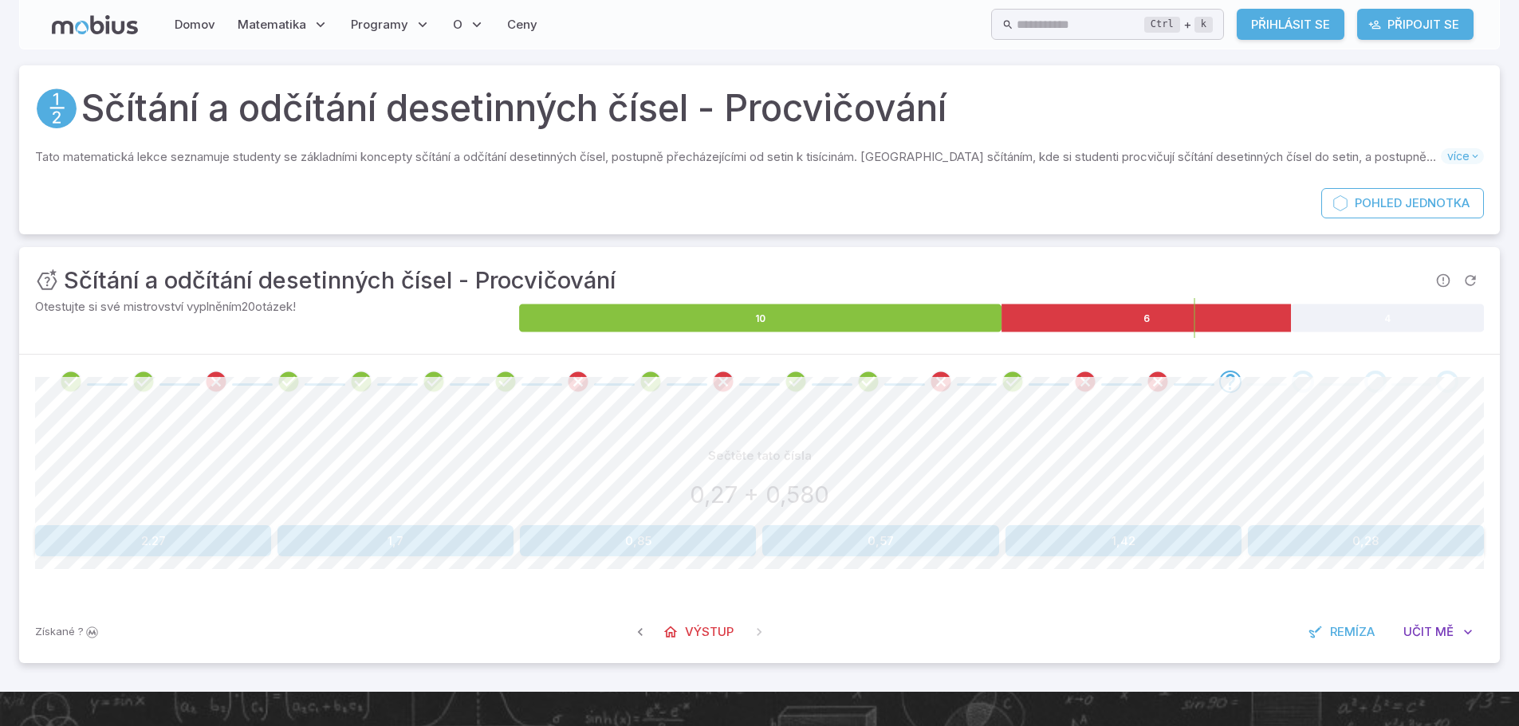
click at [993, 479] on div "0,27 + 0,580" at bounding box center [759, 495] width 1449 height 35
click at [940, 534] on button "0,57" at bounding box center [880, 540] width 236 height 31
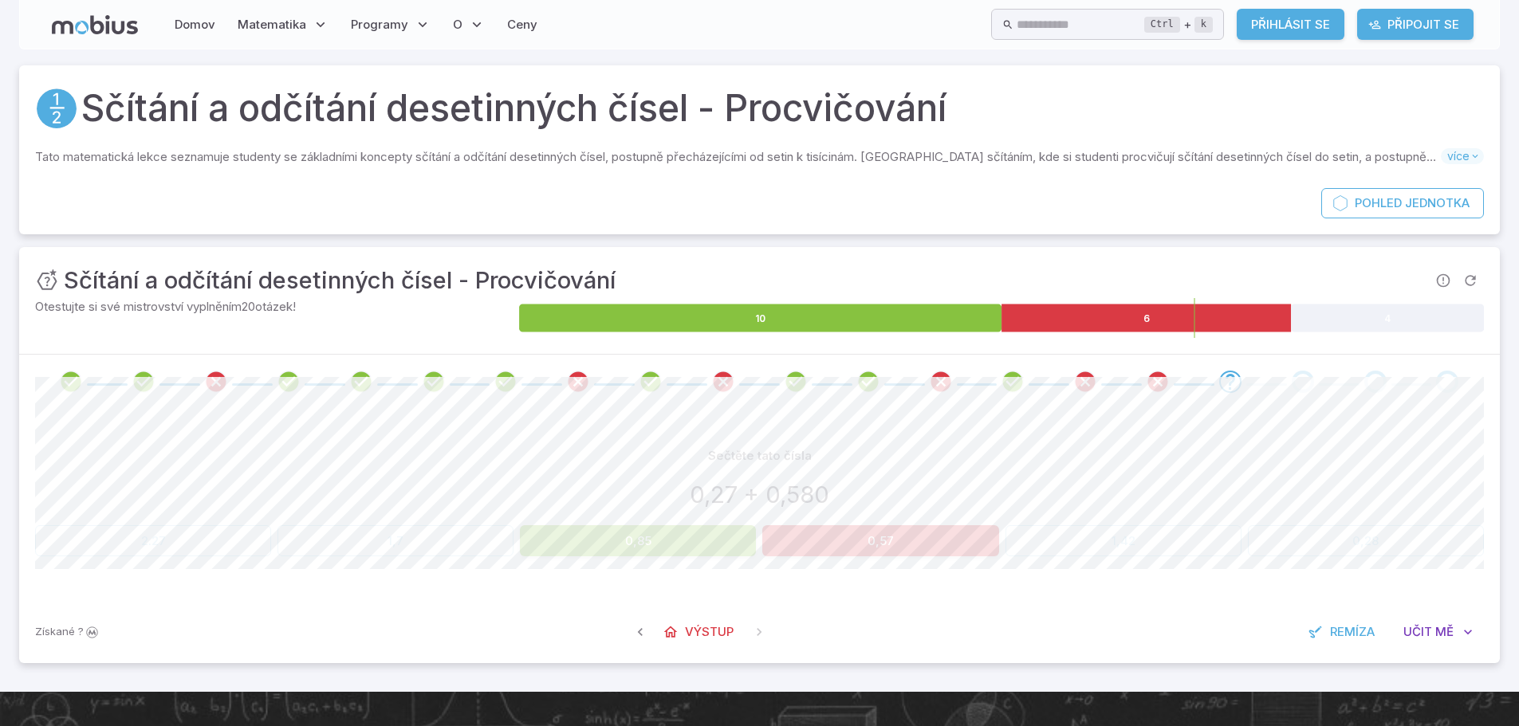
click at [604, 534] on button "0,85" at bounding box center [638, 540] width 236 height 31
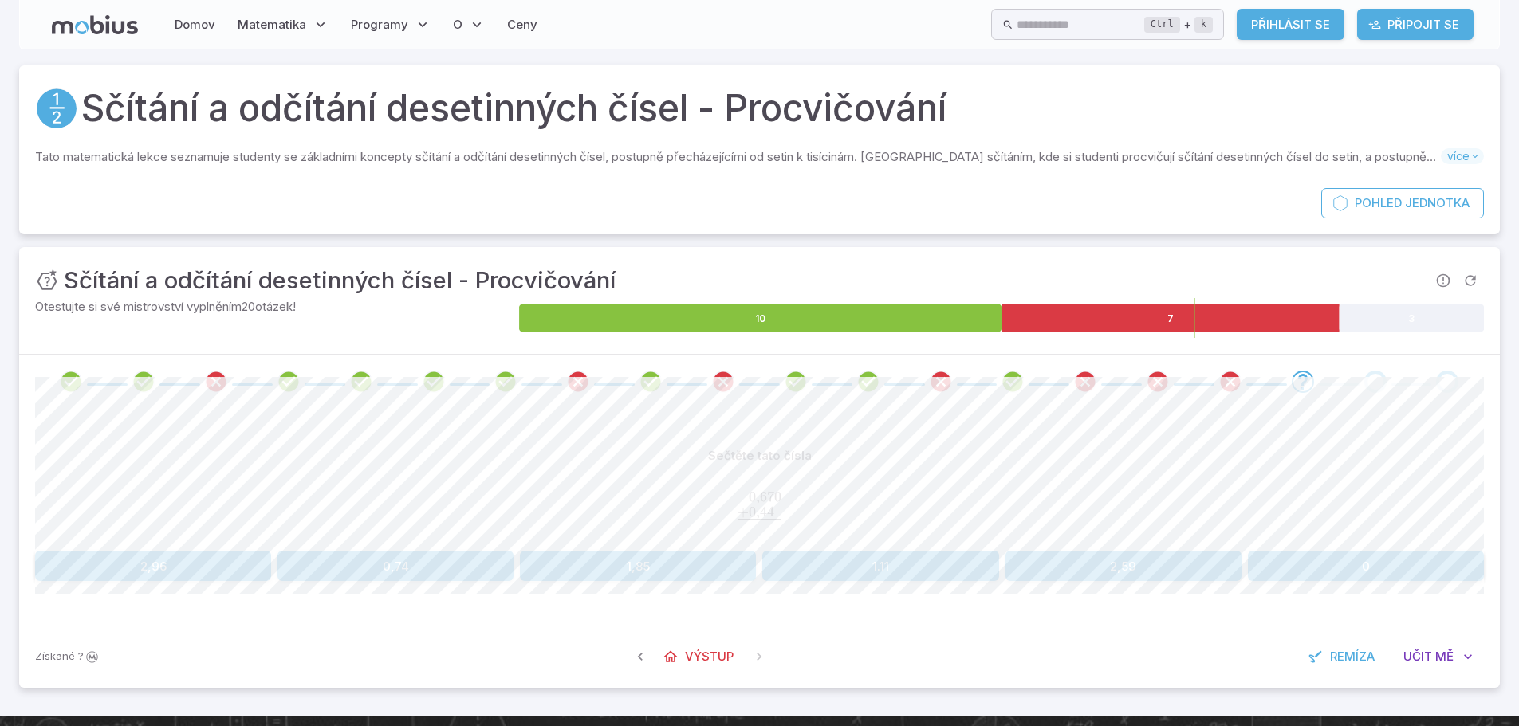
click at [946, 580] on button "1.11" at bounding box center [880, 566] width 236 height 31
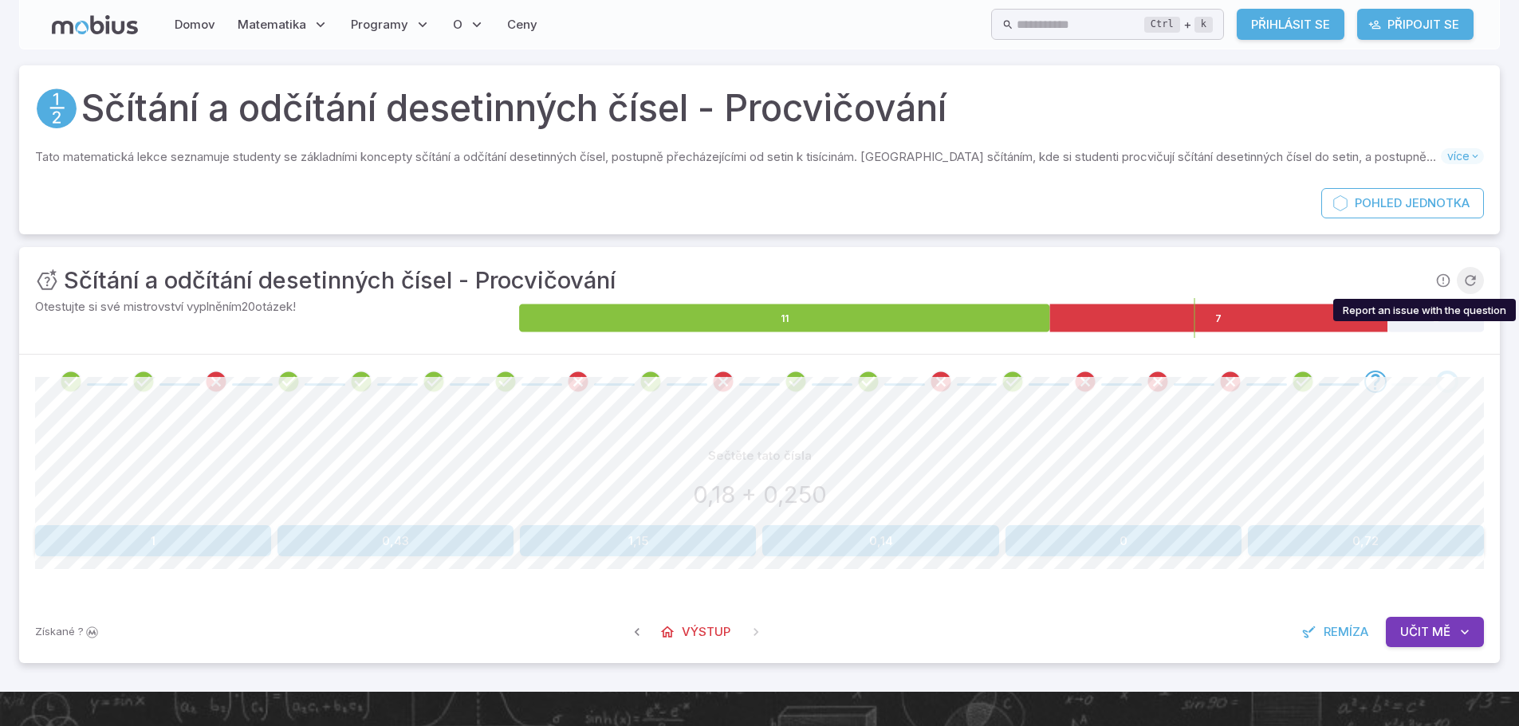
drag, startPoint x: 1429, startPoint y: 279, endPoint x: 1463, endPoint y: 276, distance: 33.6
click at [1429, 279] on button "Nahlásit problém s otázkou" at bounding box center [1442, 280] width 27 height 27
click at [1445, 277] on span "Nahlásit problém s otázkou" at bounding box center [1442, 280] width 27 height 27
click at [1463, 276] on icon "Obnovit otázku" at bounding box center [1470, 281] width 16 height 16
click at [1463, 276] on span "Obnovit otázku" at bounding box center [1470, 280] width 27 height 27
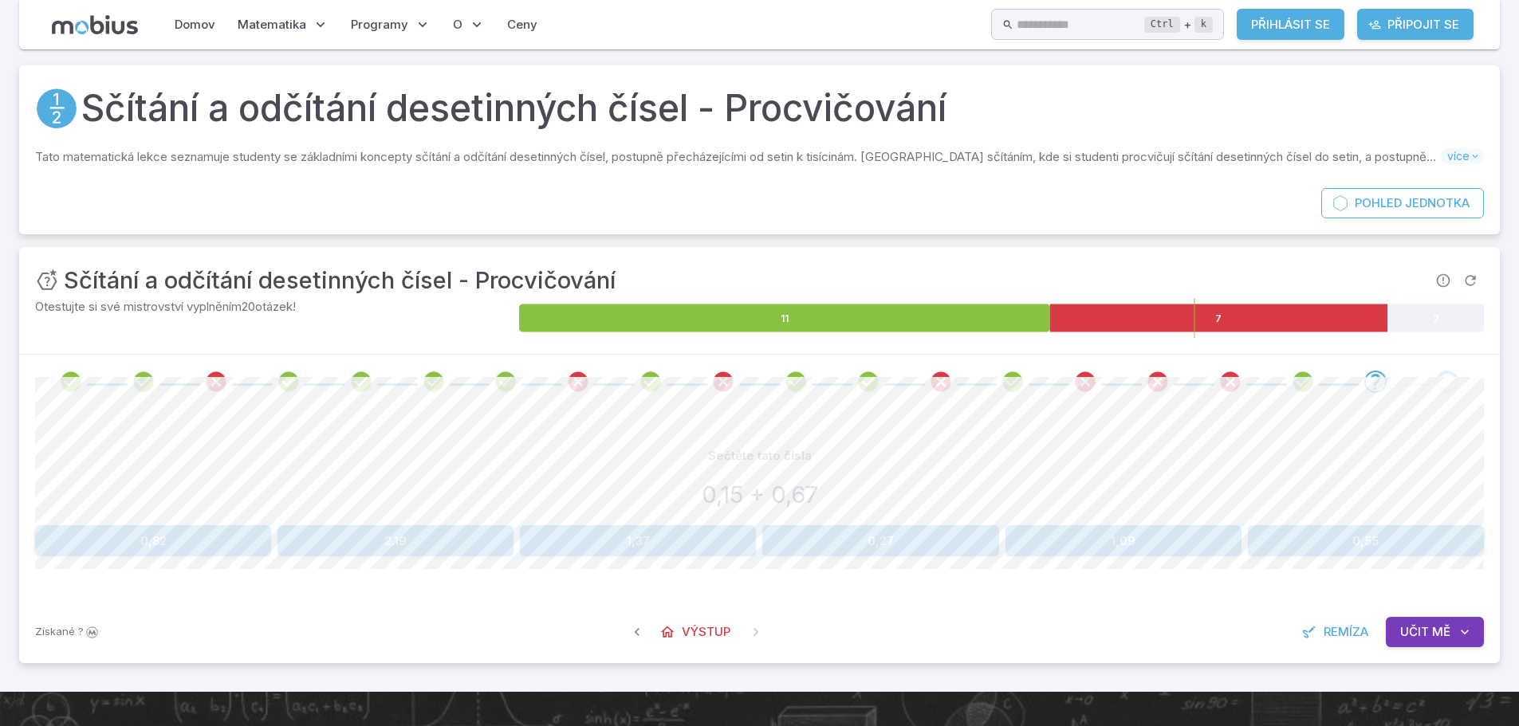
scroll to position [170, 0]
